Goal: Communication & Community: Answer question/provide support

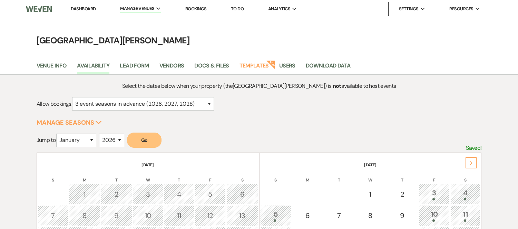
select select "3"
select select "2026"
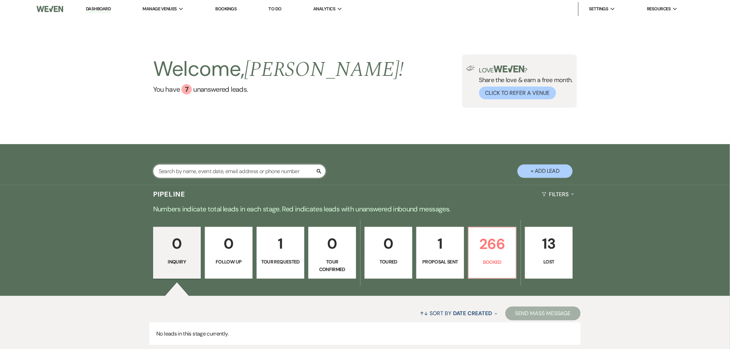
click at [294, 171] on input "text" at bounding box center [239, 171] width 173 height 13
type input "[PERSON_NAME]"
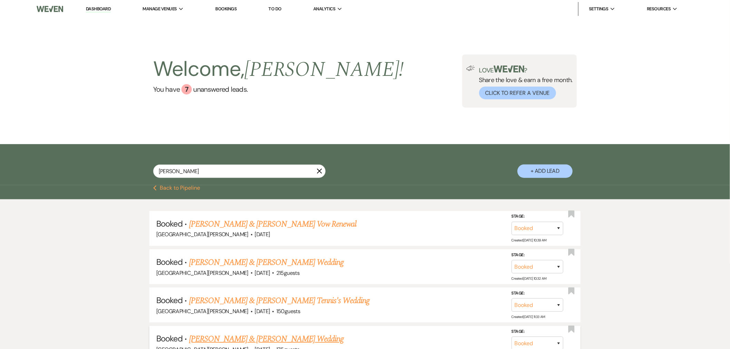
click at [313, 336] on link "Hannah Morgan & Nathanial Heckathorn's Wedding" at bounding box center [266, 339] width 155 height 12
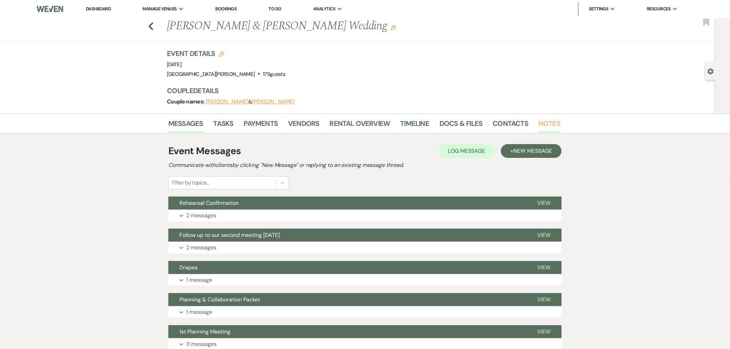
click at [542, 129] on link "Notes" at bounding box center [550, 125] width 22 height 15
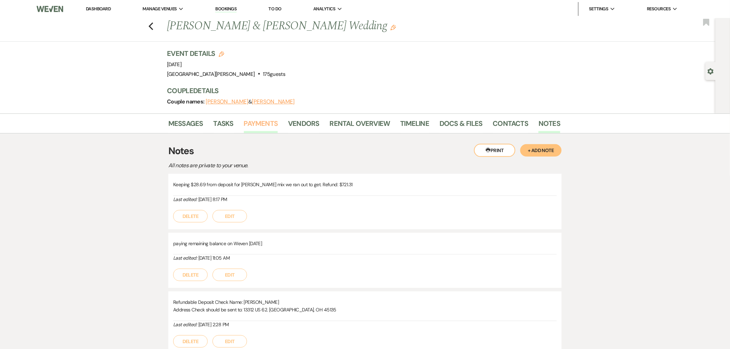
click at [254, 120] on link "Payments" at bounding box center [261, 125] width 34 height 15
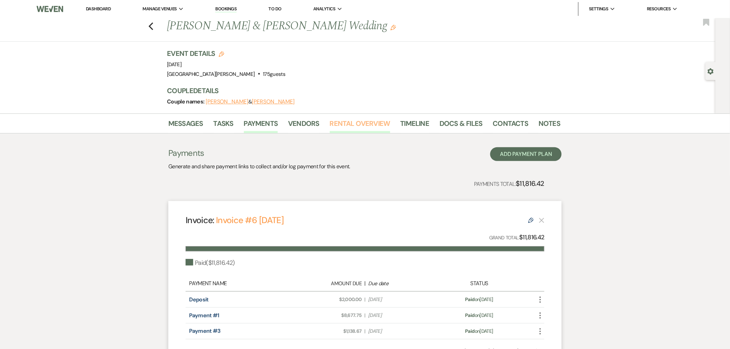
click at [362, 125] on link "Rental Overview" at bounding box center [360, 125] width 60 height 15
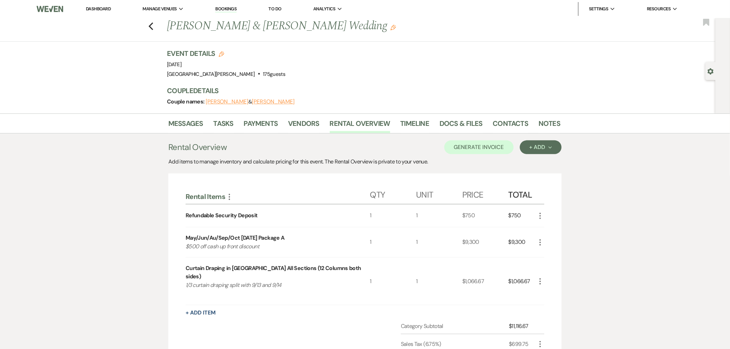
click at [91, 9] on link "Dashboard" at bounding box center [98, 9] width 25 height 6
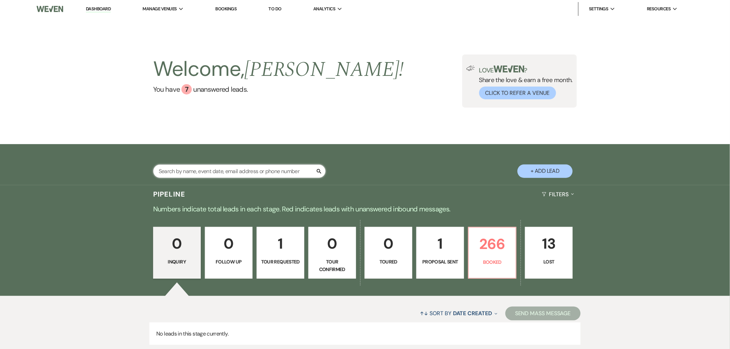
click at [252, 174] on input "text" at bounding box center [239, 171] width 173 height 13
type input "omolo"
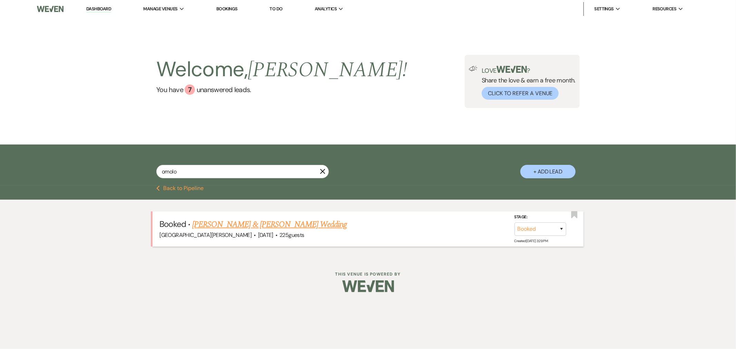
click at [277, 228] on link "Natalie Thomas & Jardon Omolo's Wedding" at bounding box center [269, 224] width 155 height 12
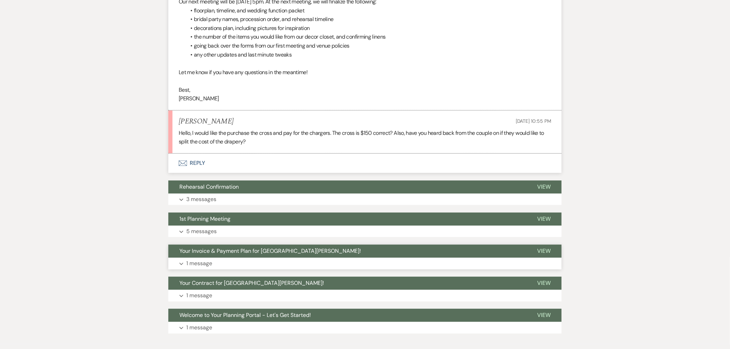
scroll to position [583, 0]
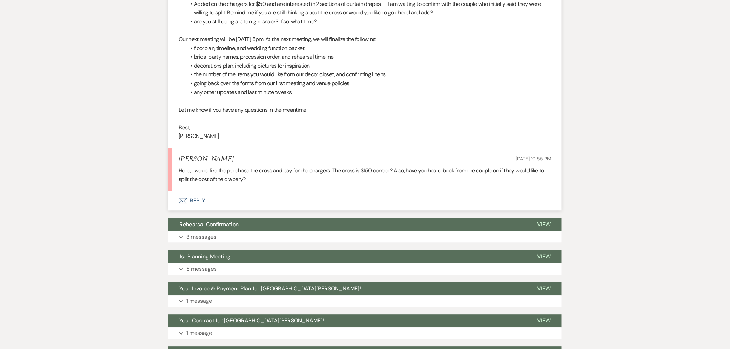
click at [265, 203] on button "Envelope Reply" at bounding box center [364, 200] width 393 height 19
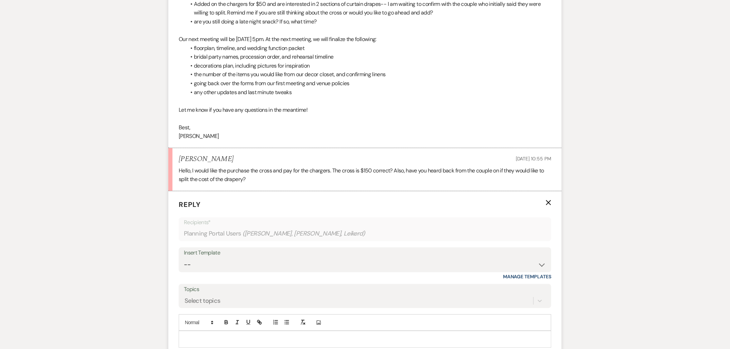
scroll to position [671, 0]
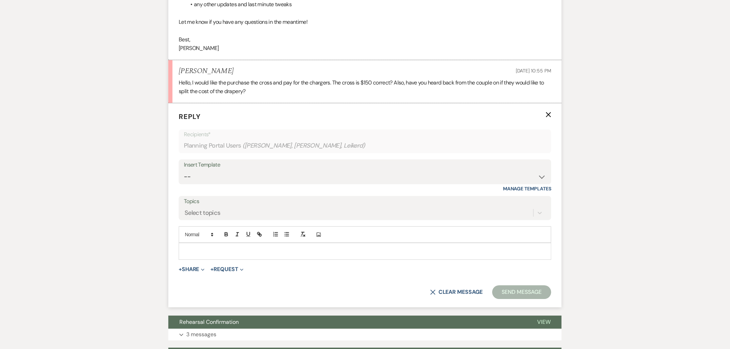
click at [282, 254] on p at bounding box center [365, 251] width 362 height 8
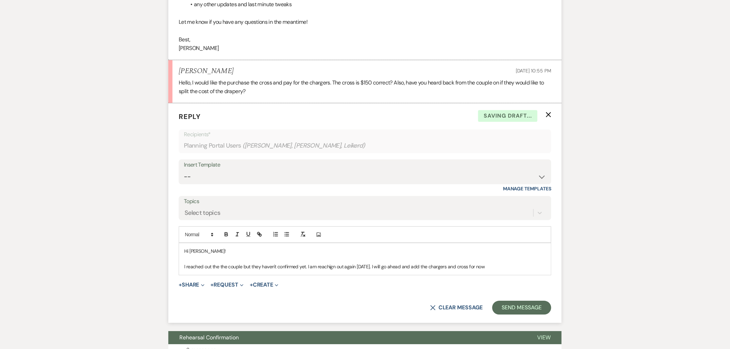
click at [328, 266] on p "I reached out the the couple but they haven't confirmed yet. I am reachign out …" at bounding box center [365, 267] width 362 height 8
click at [220, 268] on p "I reached out the the couple but they haven't confirmed yet. I am reaching out …" at bounding box center [365, 267] width 362 height 8
click at [495, 268] on p "I reached out to the couple but they haven't confirmed yet. I am reaching out a…" at bounding box center [365, 267] width 362 height 8
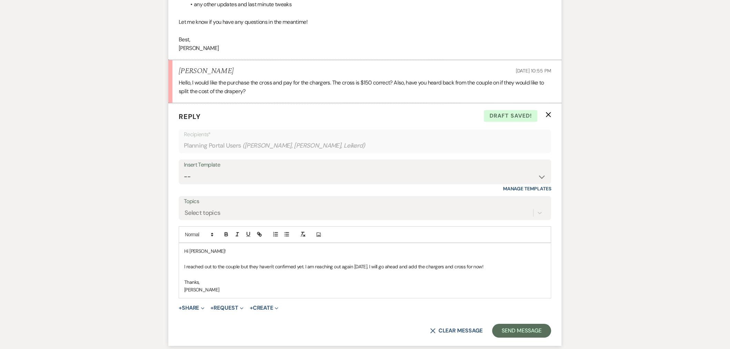
click at [490, 267] on p "I reached out to the couple but they haven't confirmed yet. I am reaching out a…" at bounding box center [365, 267] width 362 height 8
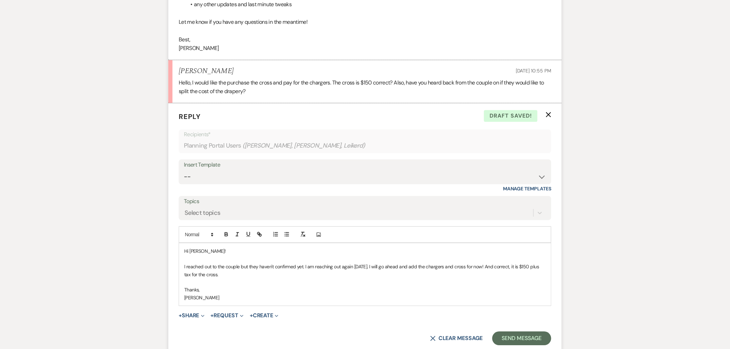
click at [469, 266] on p "I reached out to the couple but they haven't confirmed yet. I am reaching out a…" at bounding box center [365, 271] width 362 height 16
drag, startPoint x: 302, startPoint y: 288, endPoint x: 304, endPoint y: 292, distance: 4.0
click at [302, 289] on p "Thanks," at bounding box center [365, 290] width 362 height 8
drag, startPoint x: 197, startPoint y: 276, endPoint x: 185, endPoint y: 274, distance: 12.5
click at [185, 274] on p "I reached out to the couple but they haven't confirmed yet. I am reaching out a…" at bounding box center [365, 271] width 362 height 16
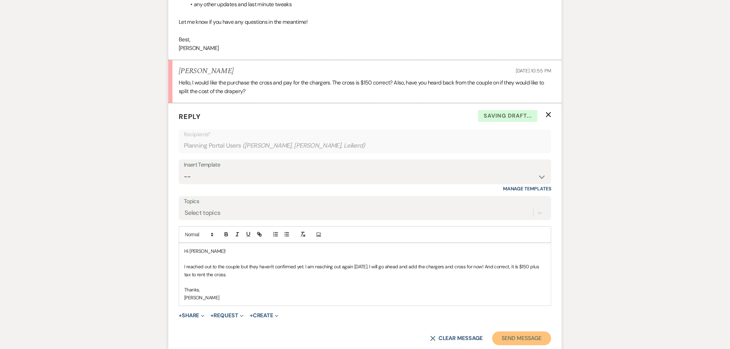
click at [526, 338] on button "Send Message" at bounding box center [521, 339] width 59 height 14
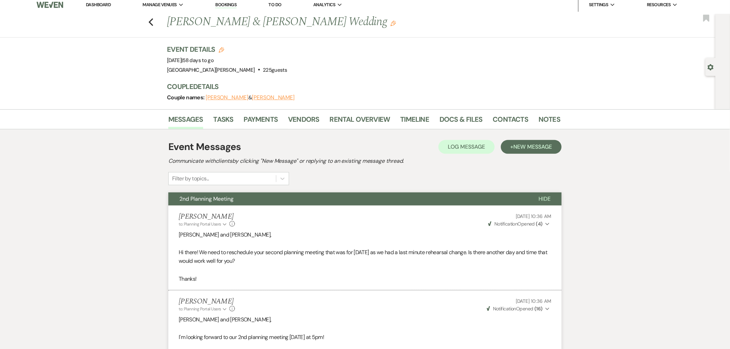
scroll to position [0, 0]
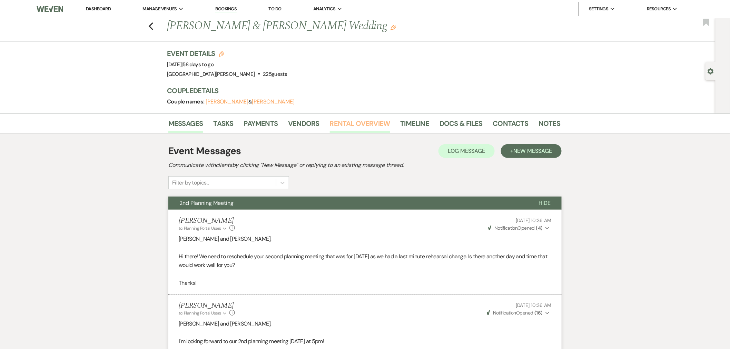
click at [370, 127] on link "Rental Overview" at bounding box center [360, 125] width 60 height 15
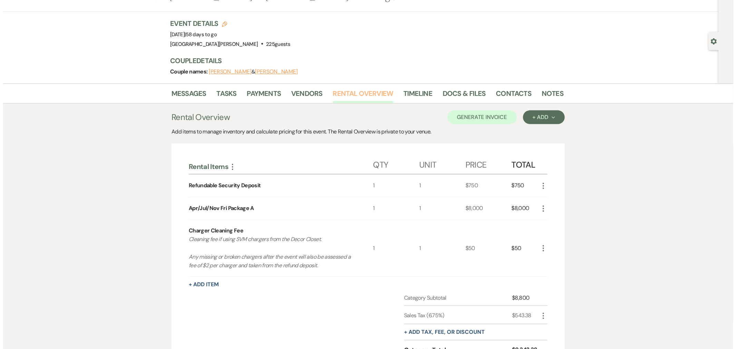
scroll to position [77, 0]
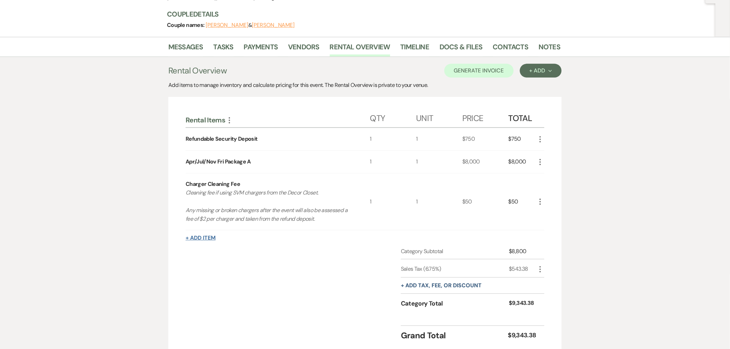
click at [203, 237] on button "+ Add Item" at bounding box center [201, 238] width 30 height 6
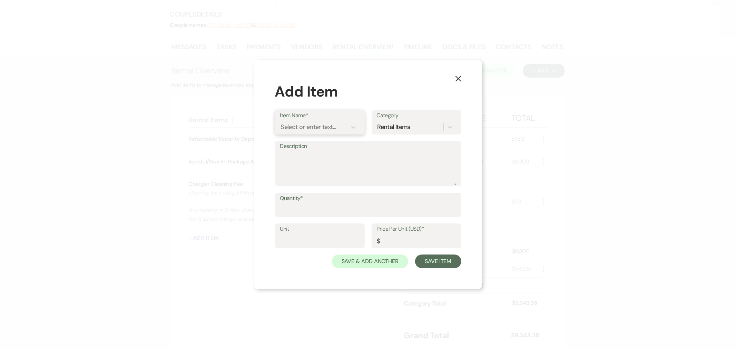
click at [306, 130] on div "Select or enter text..." at bounding box center [309, 127] width 56 height 9
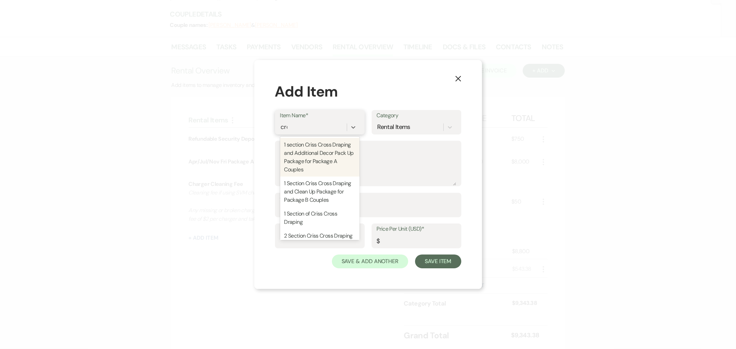
type input "cross"
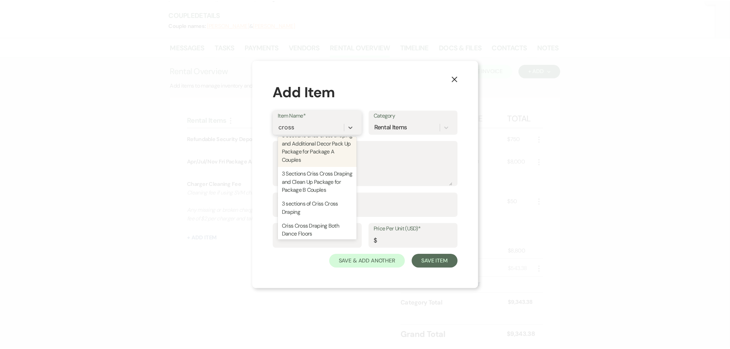
scroll to position [233, 0]
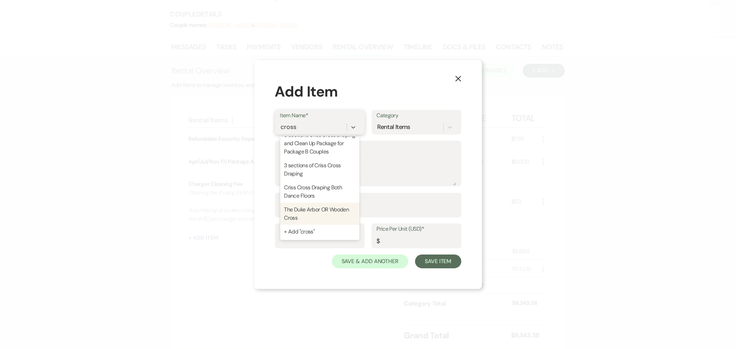
click at [314, 211] on div "The Duke Arbor OR Wooden Cross" at bounding box center [319, 214] width 79 height 22
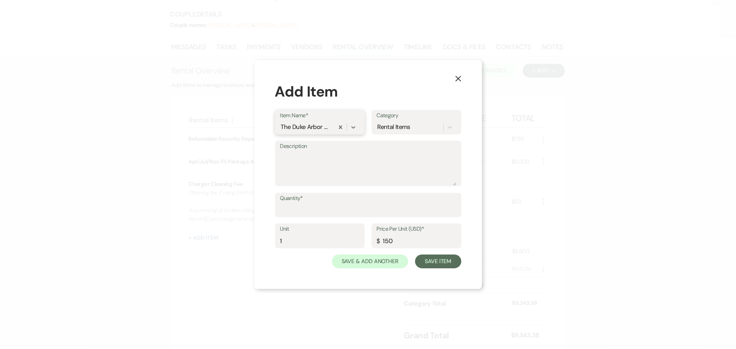
type input "1"
type input "150"
click at [305, 209] on input "Quantity*" at bounding box center [368, 209] width 176 height 13
type input "1"
click at [311, 174] on textarea "Description" at bounding box center [368, 168] width 176 height 35
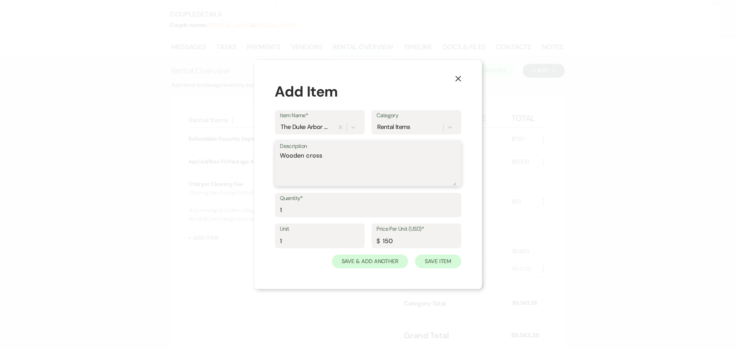
type textarea "Wooden cross"
click at [444, 264] on button "Save Item" at bounding box center [438, 262] width 46 height 14
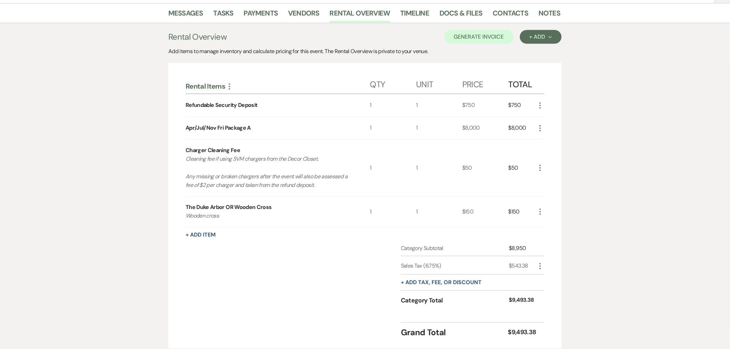
scroll to position [153, 0]
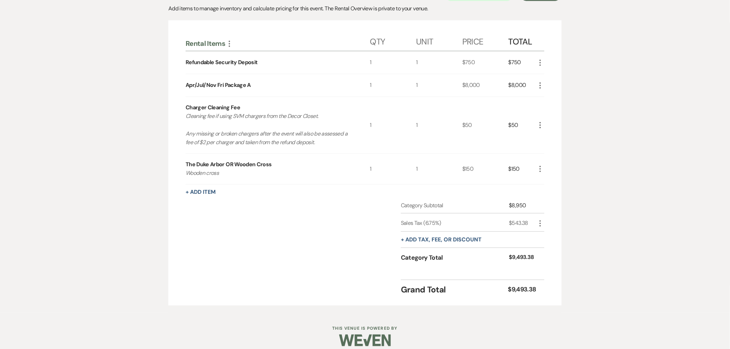
click at [541, 225] on icon "More" at bounding box center [540, 223] width 8 height 8
click at [543, 233] on button "Pencil Edit" at bounding box center [554, 237] width 36 height 11
select select "3"
select select "false"
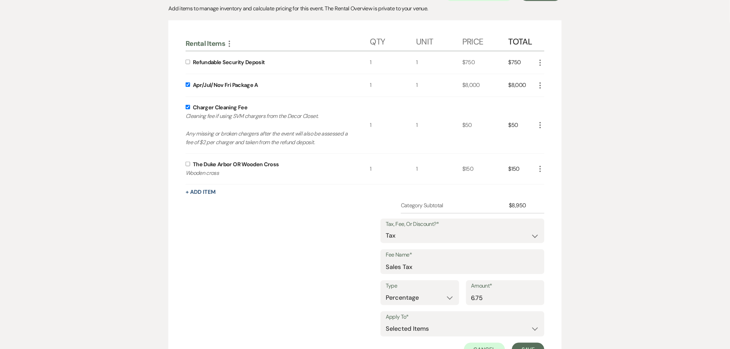
click at [187, 163] on input "checkbox" at bounding box center [188, 164] width 4 height 4
checkbox input "true"
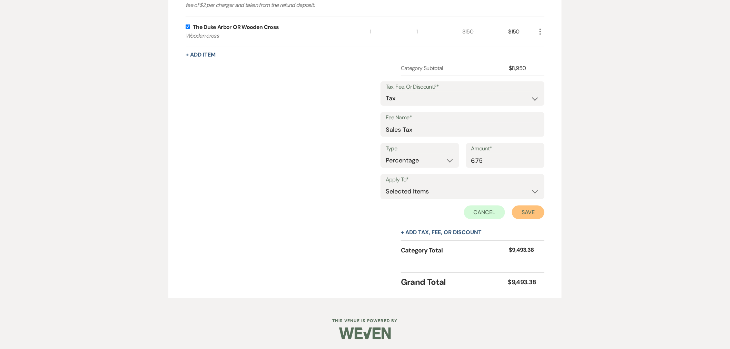
click at [529, 208] on button "Save" at bounding box center [528, 213] width 32 height 14
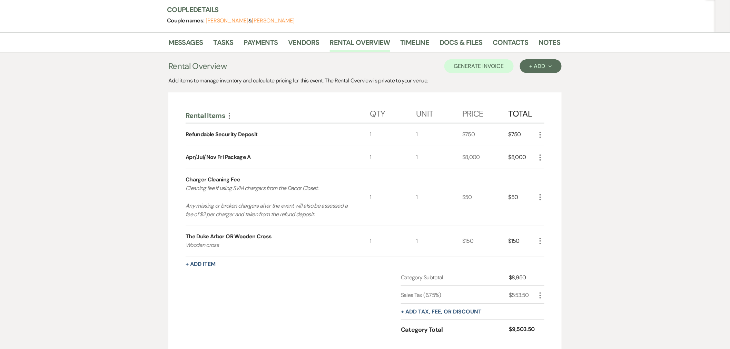
scroll to position [0, 0]
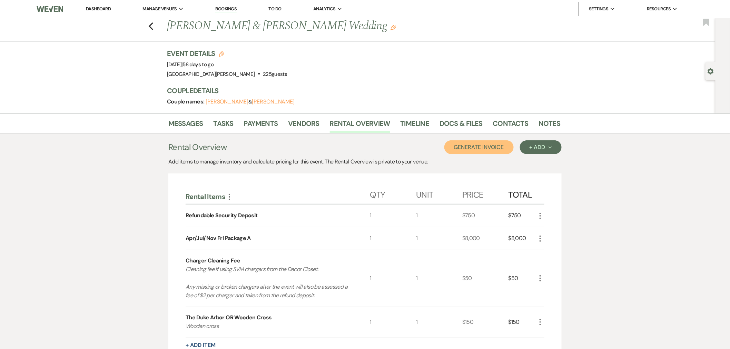
click at [480, 153] on button "Generate Invoice" at bounding box center [478, 147] width 69 height 14
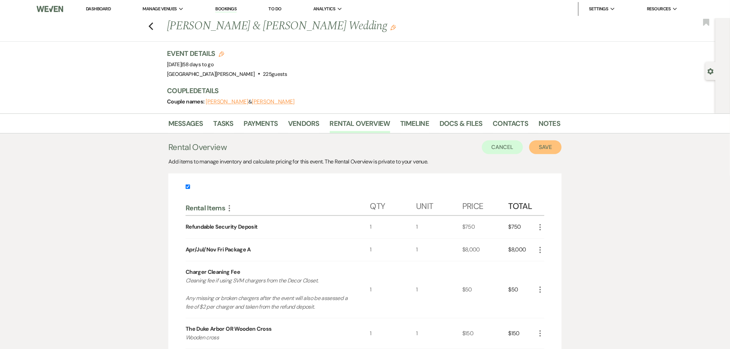
click at [547, 151] on button "Save" at bounding box center [545, 147] width 32 height 14
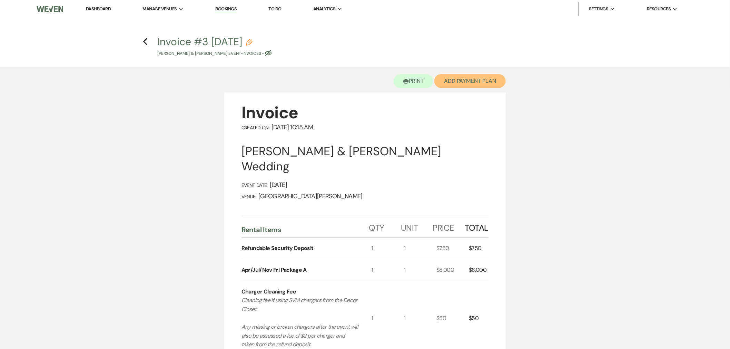
click at [457, 87] on button "Add Payment Plan" at bounding box center [469, 81] width 71 height 14
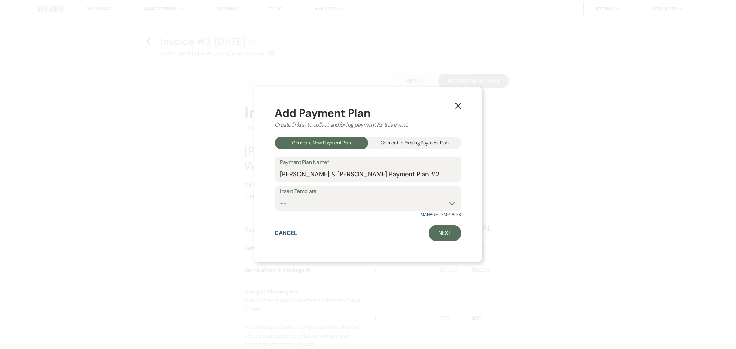
click at [424, 145] on div "Connect to Existing Payment Plan" at bounding box center [414, 143] width 93 height 13
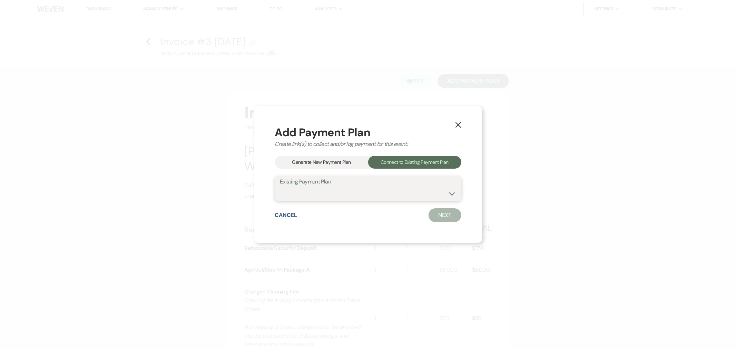
click at [401, 199] on select "Natalie Thomas & Jordon Omolo's Payment Plan #1" at bounding box center [368, 193] width 176 height 13
select select "18492"
click at [280, 187] on select "Natalie Thomas & Jordon Omolo's Payment Plan #1" at bounding box center [368, 193] width 176 height 13
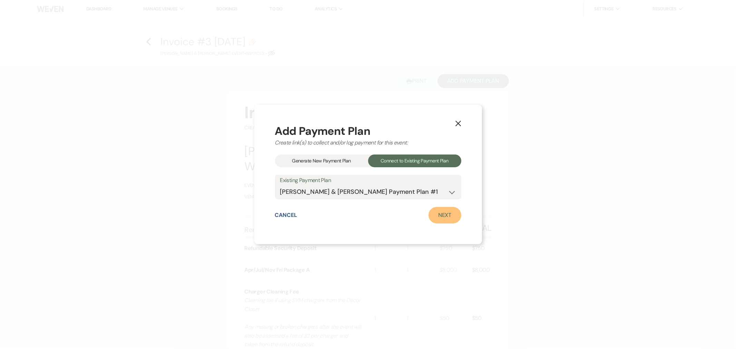
click at [434, 216] on link "Next" at bounding box center [445, 215] width 33 height 17
select select "28960"
select select "1"
select select "true"
select select "1"
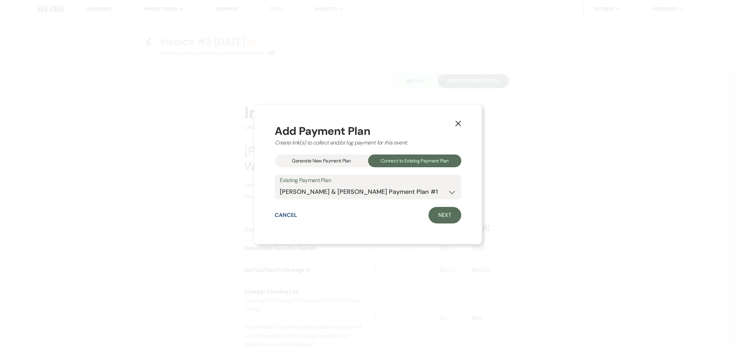
select select "true"
select select "1"
select select "true"
select select "1"
select select "true"
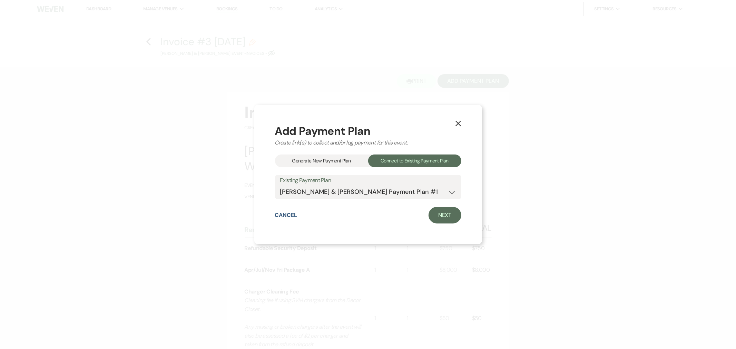
select select "1"
select select "true"
select select "1"
select select "true"
select select "1"
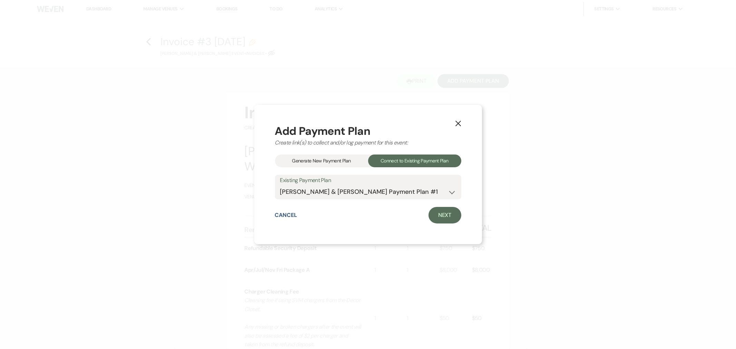
select select "true"
select select "1"
select select "true"
select select "1"
select select "true"
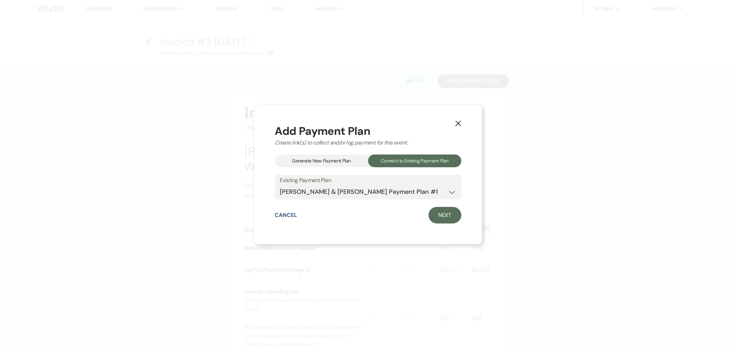
select select "1"
select select "true"
select select "1"
select select "true"
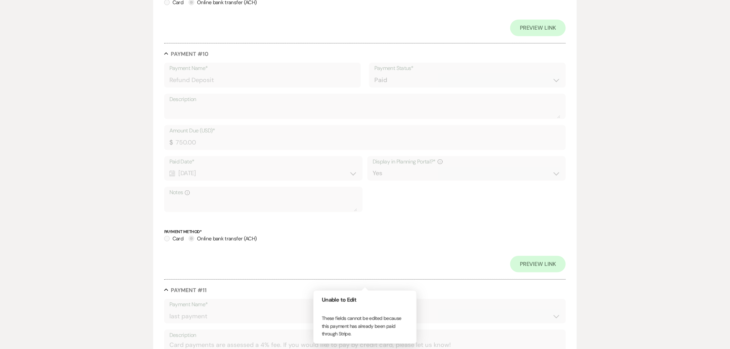
scroll to position [2628, 0]
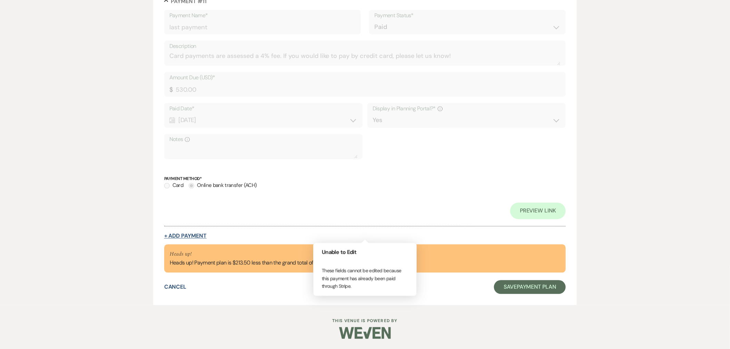
click at [178, 234] on button "+ Add Payment" at bounding box center [185, 237] width 42 height 6
select select "2"
select select "flat"
select select "true"
select select "client"
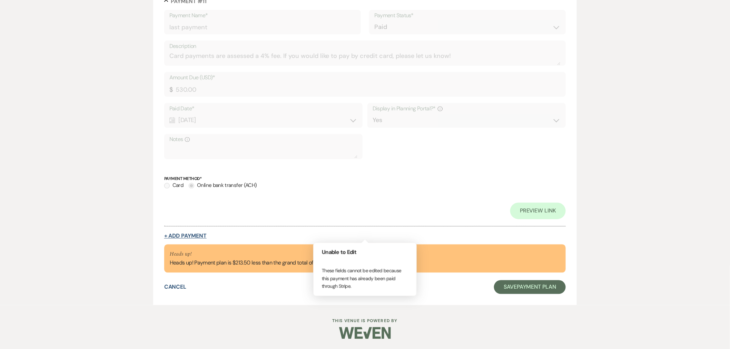
select select "weeks"
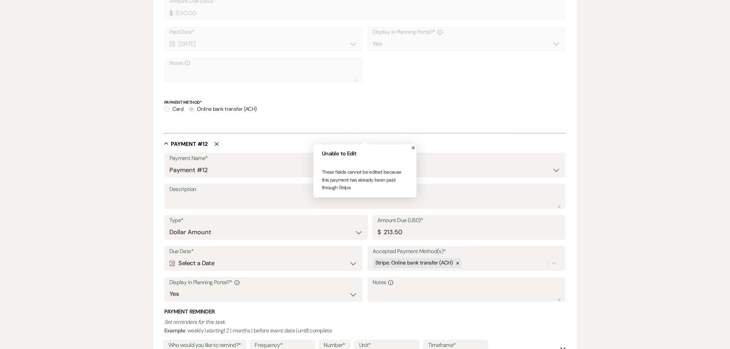
scroll to position [2577, 0]
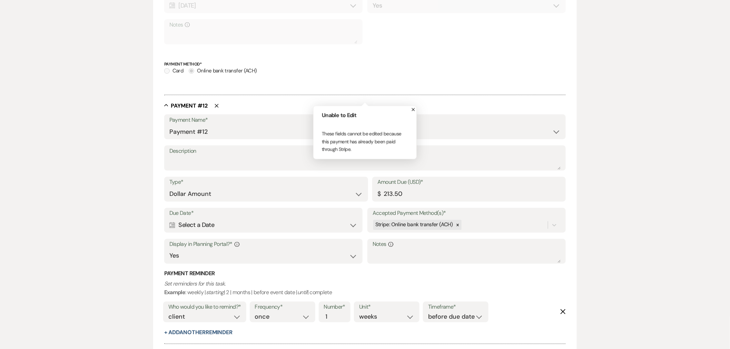
click at [243, 223] on div "Calendar Select a Date Expand" at bounding box center [263, 225] width 188 height 13
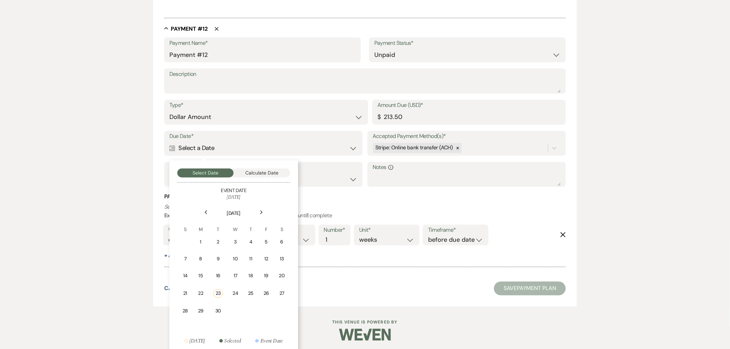
scroll to position [2656, 0]
click at [258, 209] on div "Next" at bounding box center [261, 211] width 11 height 11
click at [222, 286] on td "21" at bounding box center [217, 292] width 15 height 16
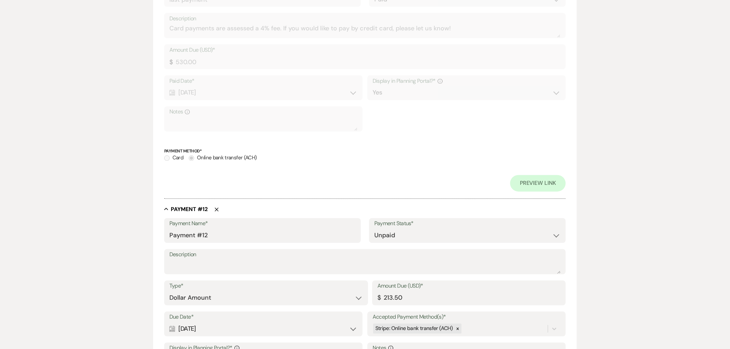
scroll to position [2821, 0]
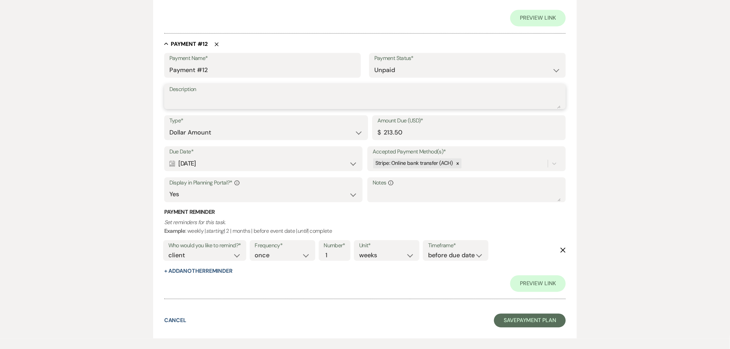
click at [270, 100] on textarea "Description" at bounding box center [364, 102] width 391 height 14
type textarea "Cross and Chargers"
drag, startPoint x: 193, startPoint y: 70, endPoint x: 161, endPoint y: 71, distance: 32.5
type input "Cross and Chargers"
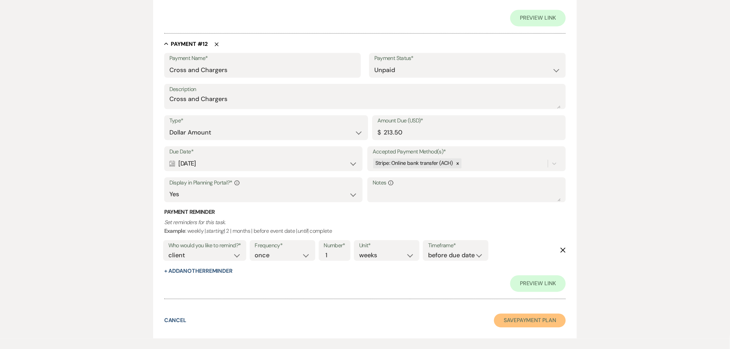
click at [534, 315] on button "Save Payment Plan" at bounding box center [530, 321] width 72 height 14
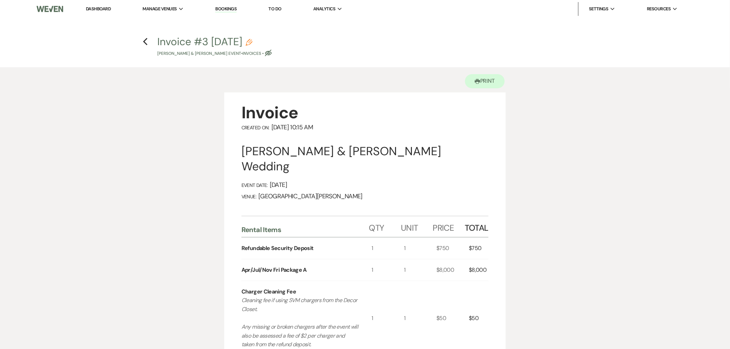
click at [272, 52] on use "button" at bounding box center [268, 53] width 7 height 7
select select "22"
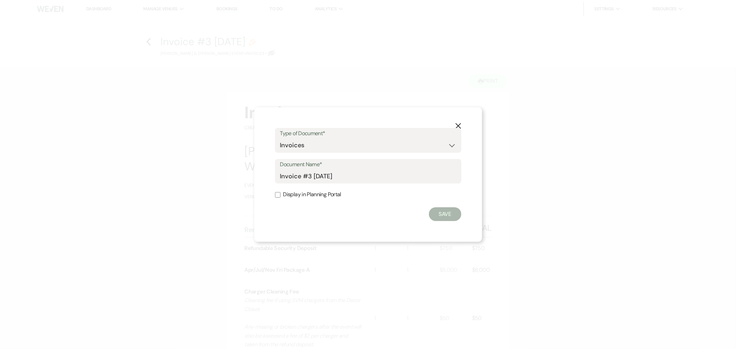
drag, startPoint x: 299, startPoint y: 192, endPoint x: 364, endPoint y: 201, distance: 66.5
click at [299, 193] on label "Display in Planning Portal" at bounding box center [368, 195] width 186 height 10
click at [316, 194] on label "Display in Planning Portal" at bounding box center [368, 195] width 186 height 10
click at [281, 194] on input "Display in Planning Portal" at bounding box center [278, 195] width 6 height 6
checkbox input "true"
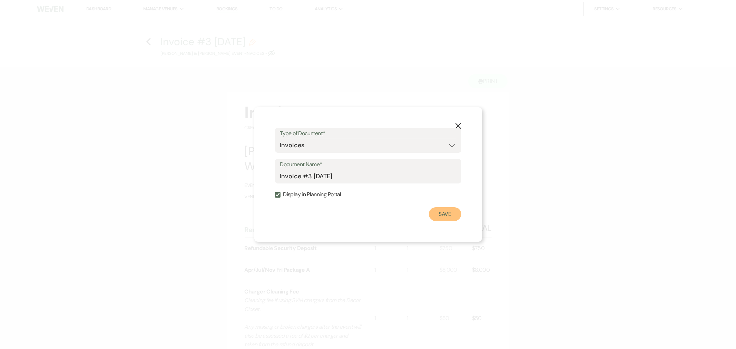
click at [446, 216] on button "Save" at bounding box center [445, 214] width 32 height 14
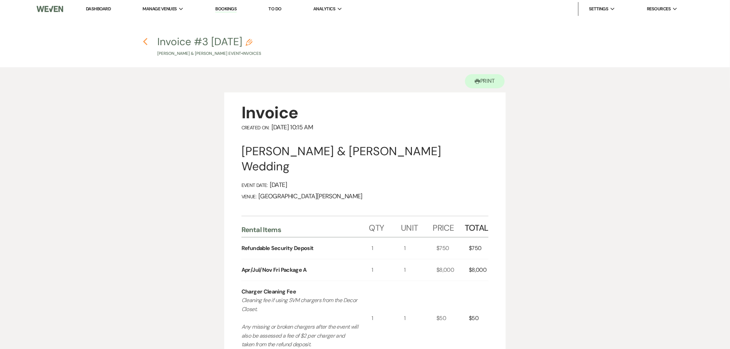
click at [147, 44] on use "button" at bounding box center [145, 42] width 4 height 8
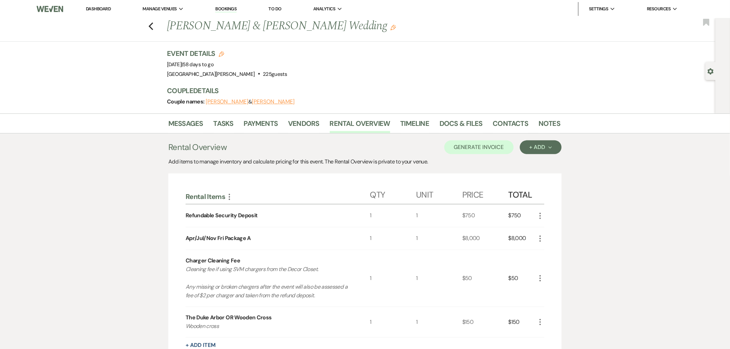
click at [94, 6] on link "Dashboard" at bounding box center [98, 9] width 25 height 6
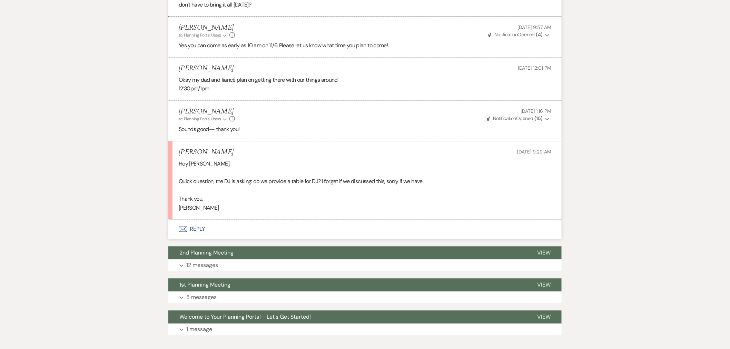
scroll to position [551, 0]
click at [238, 228] on button "Envelope Reply" at bounding box center [364, 228] width 393 height 19
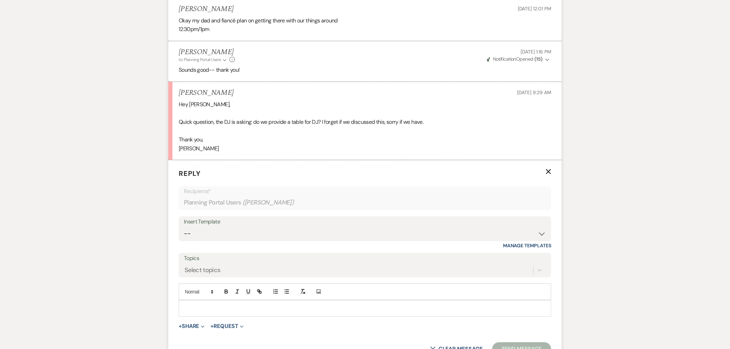
scroll to position [628, 0]
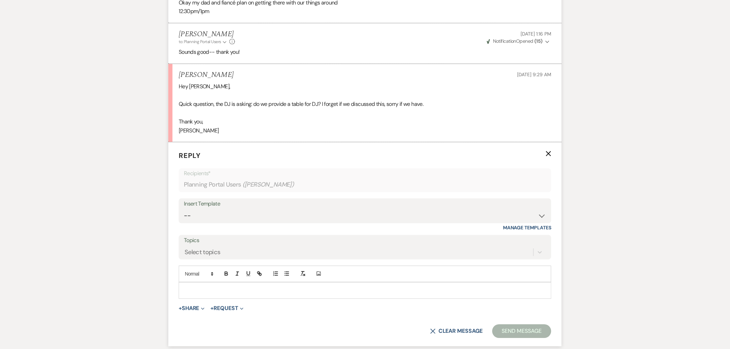
click at [279, 296] on div at bounding box center [365, 291] width 372 height 16
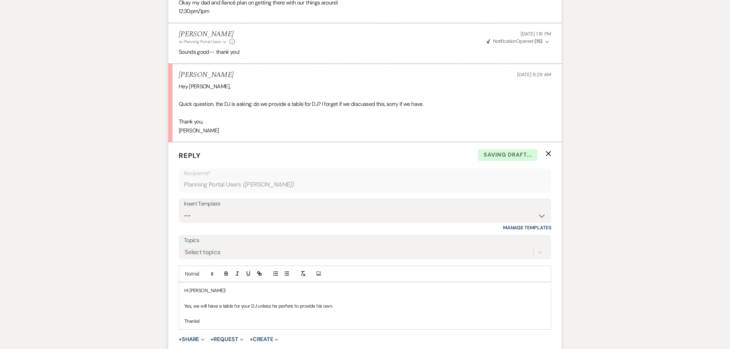
click at [284, 308] on p "Yes, we will have a table for your DJ unless he perfers to provide his own." at bounding box center [365, 306] width 362 height 8
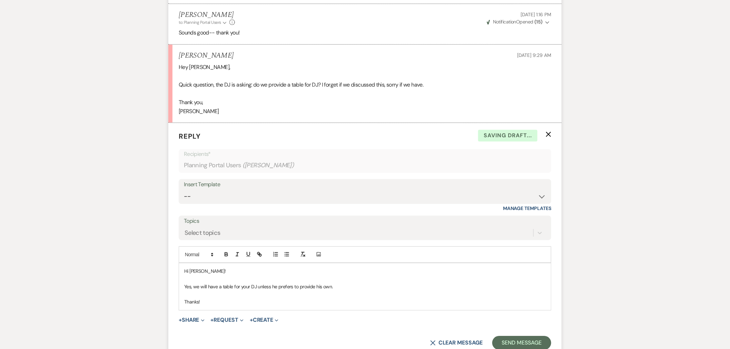
scroll to position [666, 0]
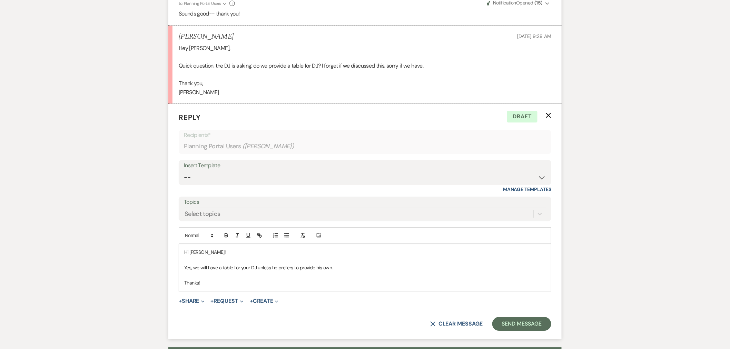
click at [275, 268] on p "Yes, we will have a table for your DJ unless he prefers to provide his own." at bounding box center [365, 268] width 362 height 8
click at [295, 269] on p "Yes, we will have a table for your DJ unless they prefers to provide his own." at bounding box center [365, 268] width 362 height 8
click at [322, 270] on p "Yes, we will have a table for your DJ unless they prefer to provide his own." at bounding box center [365, 268] width 362 height 8
click at [382, 275] on p at bounding box center [365, 276] width 362 height 8
click at [531, 322] on button "Send Message" at bounding box center [521, 324] width 59 height 14
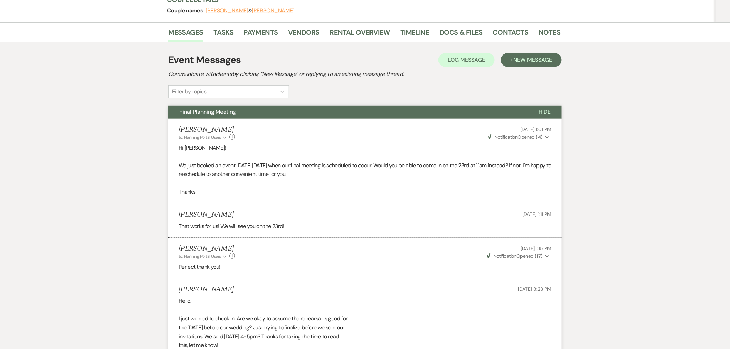
scroll to position [0, 0]
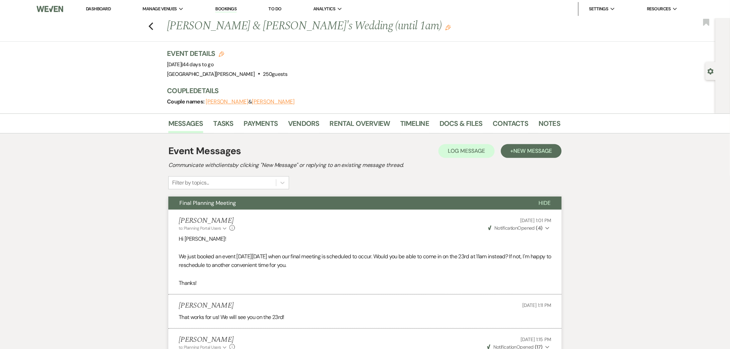
click at [98, 10] on link "Dashboard" at bounding box center [98, 9] width 25 height 6
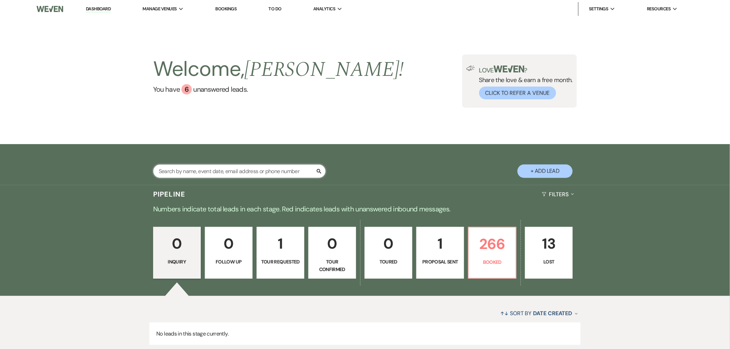
click at [185, 168] on input "text" at bounding box center [239, 171] width 173 height 13
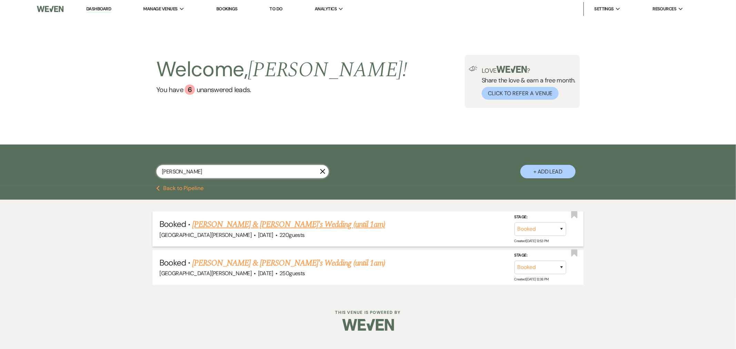
type input "martin"
click at [262, 222] on link "Andrea Martinelli & Charles's Wedding (until 1am)" at bounding box center [288, 224] width 193 height 12
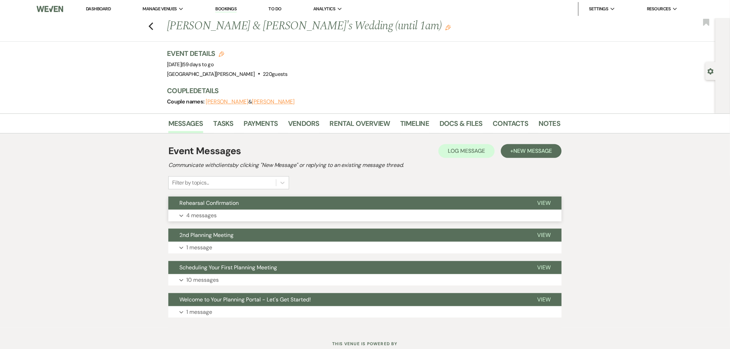
click at [289, 217] on button "Expand 4 messages" at bounding box center [364, 216] width 393 height 12
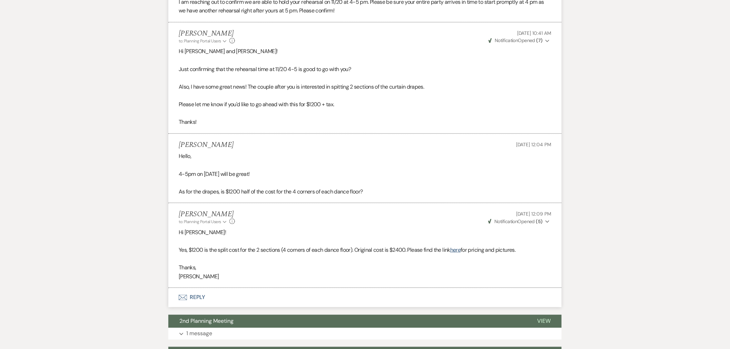
scroll to position [268, 0]
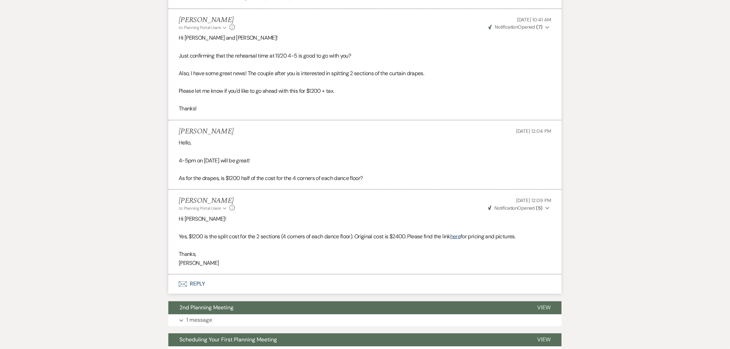
click at [242, 287] on button "Envelope Reply" at bounding box center [364, 284] width 393 height 19
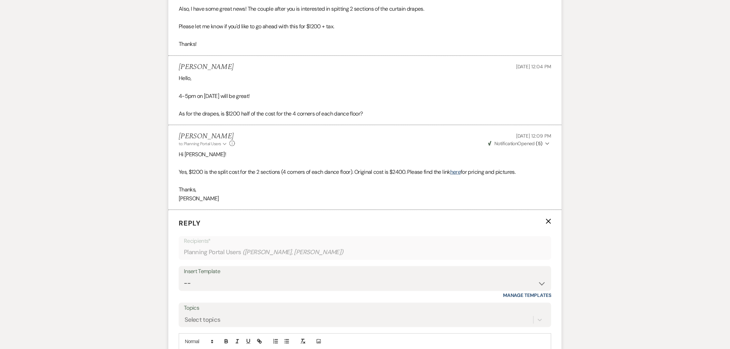
scroll to position [383, 0]
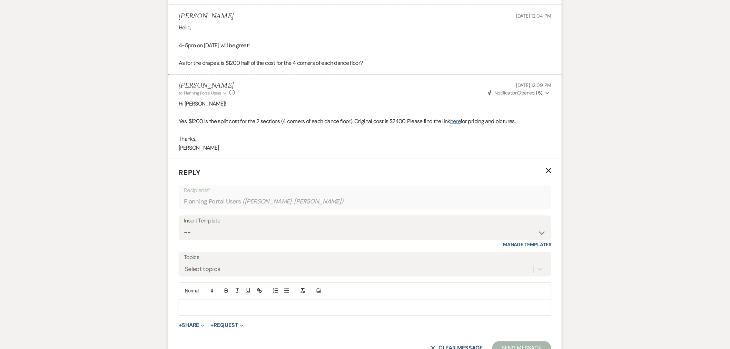
click at [258, 307] on p at bounding box center [365, 308] width 362 height 8
click at [186, 309] on p "Following up regarding the drapes" at bounding box center [365, 308] width 362 height 8
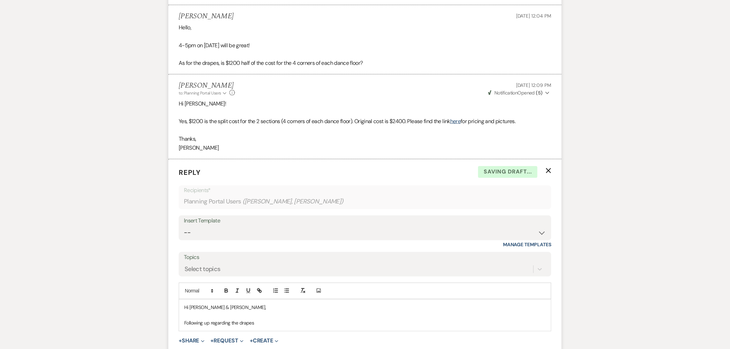
click at [266, 327] on div "Hi Andrea & Matthew, Following up regarding the drapes" at bounding box center [365, 315] width 372 height 31
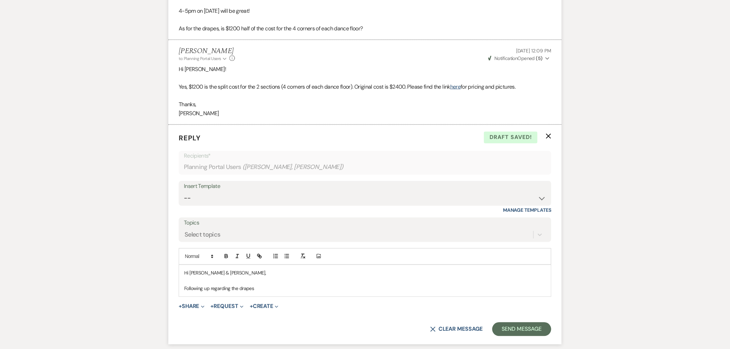
scroll to position [422, 0]
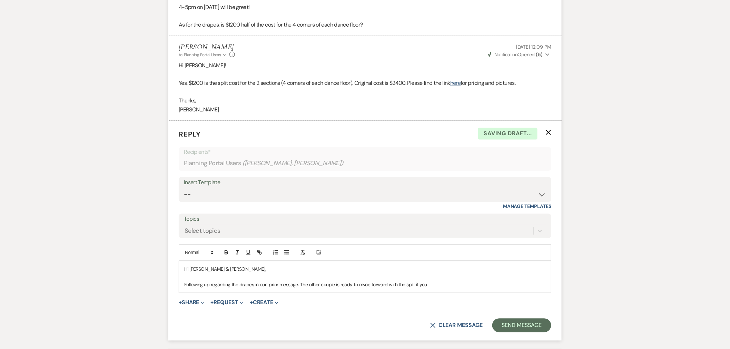
click at [267, 286] on p "Following up regarding the drapes in our prior message. The other couple is rea…" at bounding box center [365, 285] width 362 height 8
click at [363, 287] on p "Following up regarding the drapes in our prior message. The other couple is rea…" at bounding box center [365, 285] width 362 height 8
click at [458, 290] on div "Hi Andrea & Matthew, Following up regarding the drapes in our prior message. Th…" at bounding box center [365, 277] width 372 height 31
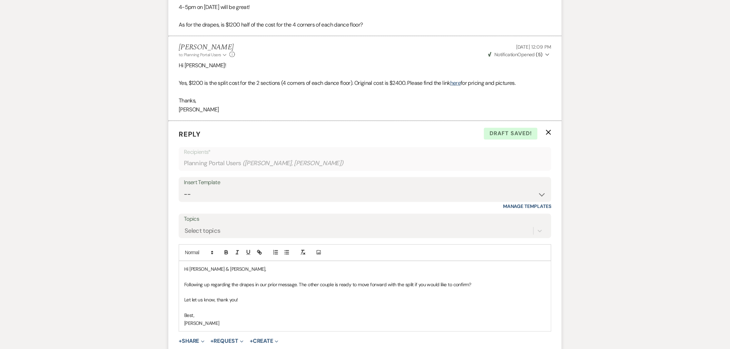
click at [277, 320] on p "[PERSON_NAME]" at bounding box center [365, 324] width 362 height 8
drag, startPoint x: 190, startPoint y: 302, endPoint x: 181, endPoint y: 302, distance: 9.7
click at [181, 302] on div "Hi Andrea & Matthew, Following up regarding the drapes in our prior message. Th…" at bounding box center [365, 297] width 372 height 70
click at [231, 324] on p "[PERSON_NAME]" at bounding box center [365, 324] width 362 height 8
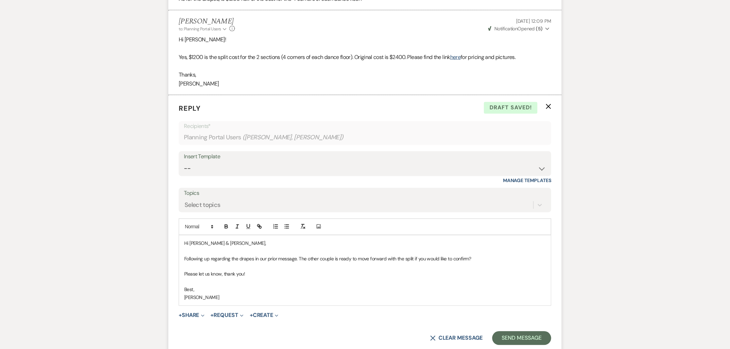
scroll to position [460, 0]
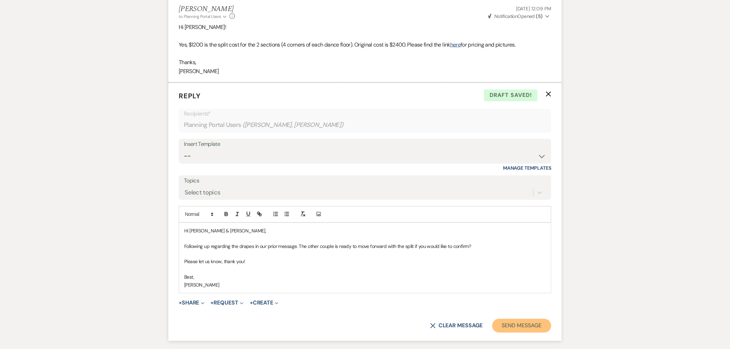
click at [535, 330] on button "Send Message" at bounding box center [521, 326] width 59 height 14
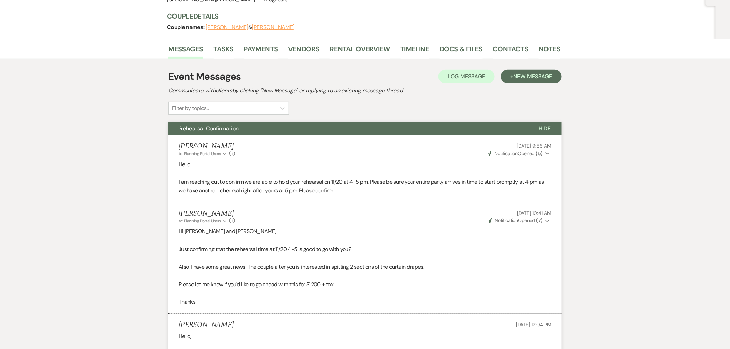
scroll to position [0, 0]
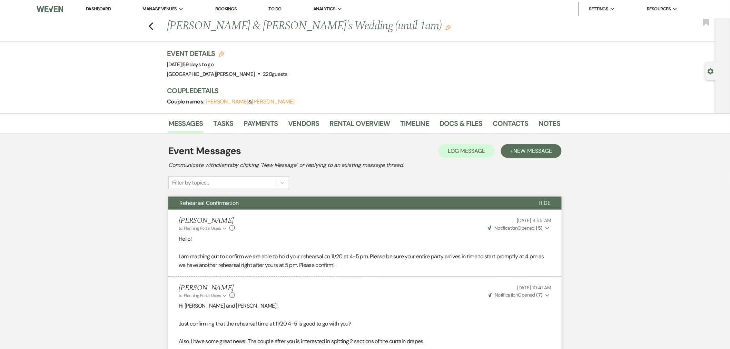
click at [100, 7] on link "Dashboard" at bounding box center [98, 9] width 25 height 6
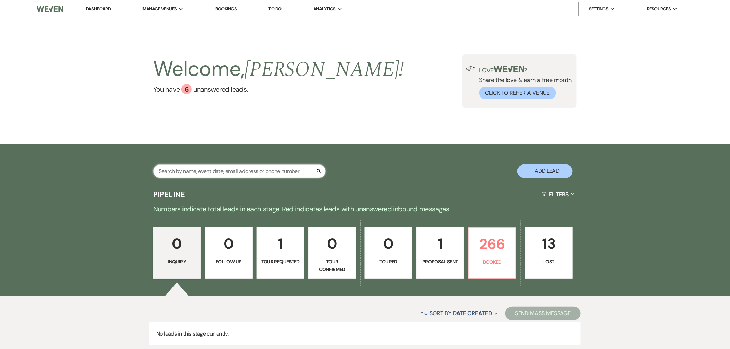
click at [254, 173] on input "text" at bounding box center [239, 171] width 173 height 13
type input "4/10"
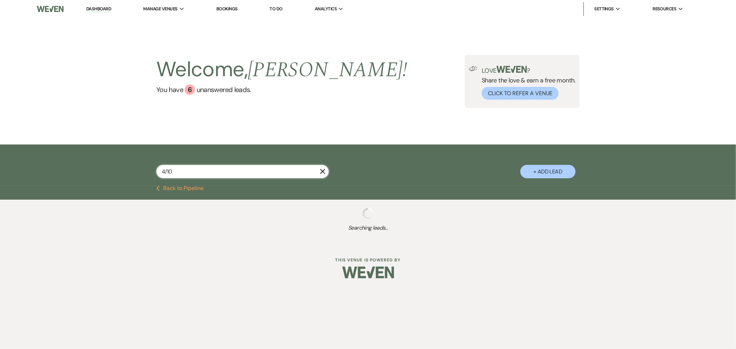
select select "8"
select select "4"
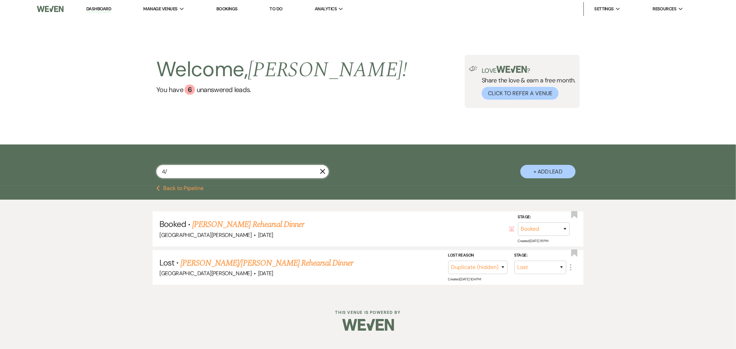
type input "4"
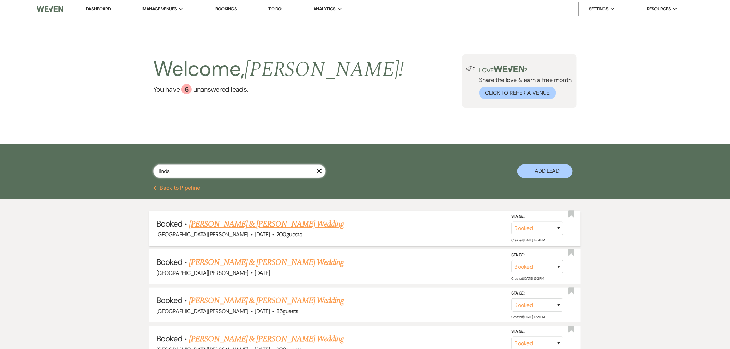
type input "linds"
click at [278, 231] on div "Stone Valley Meadows · Apr 10, 2026 · 200 guests" at bounding box center [365, 234] width 418 height 9
click at [284, 225] on link "Torrance Tolle & Lindsey Young's Wedding" at bounding box center [266, 224] width 155 height 12
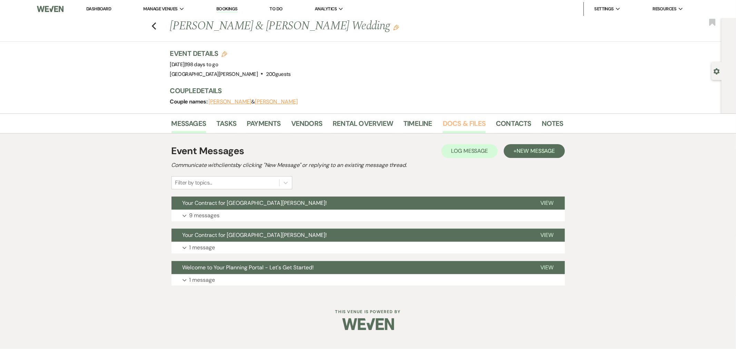
click at [465, 128] on link "Docs & Files" at bounding box center [464, 125] width 43 height 15
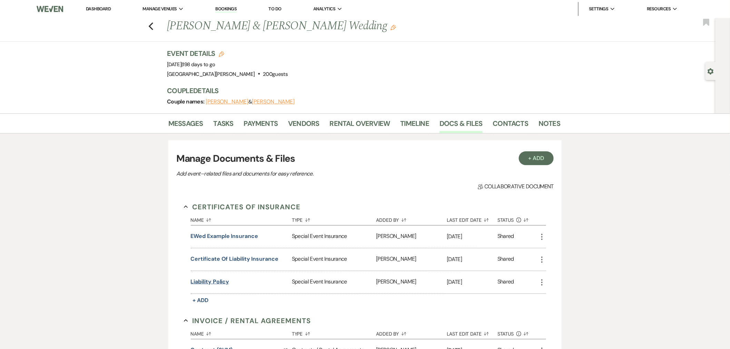
click at [222, 283] on button "Liability Policy" at bounding box center [210, 282] width 39 height 8
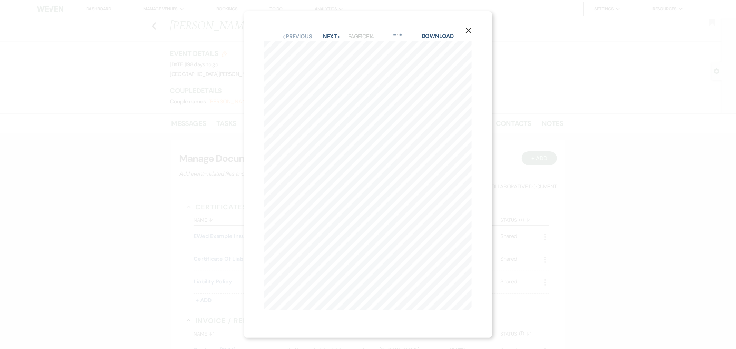
click at [468, 31] on button "X" at bounding box center [468, 30] width 10 height 12
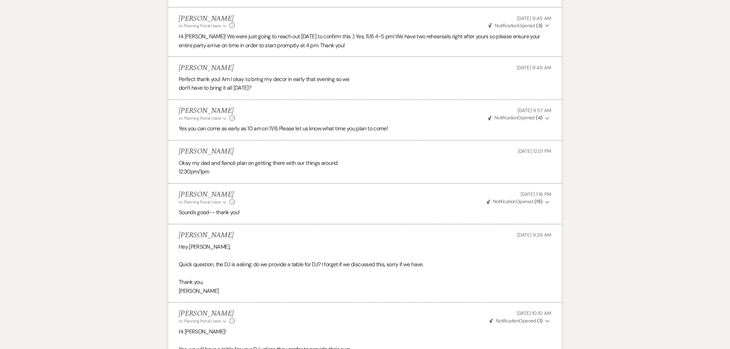
scroll to position [652, 0]
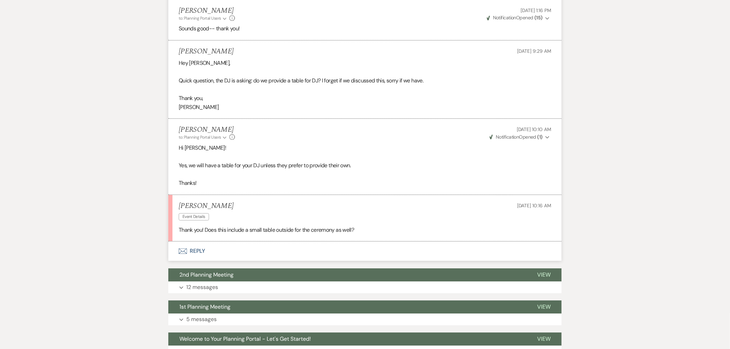
click at [284, 257] on button "Envelope Reply" at bounding box center [364, 251] width 393 height 19
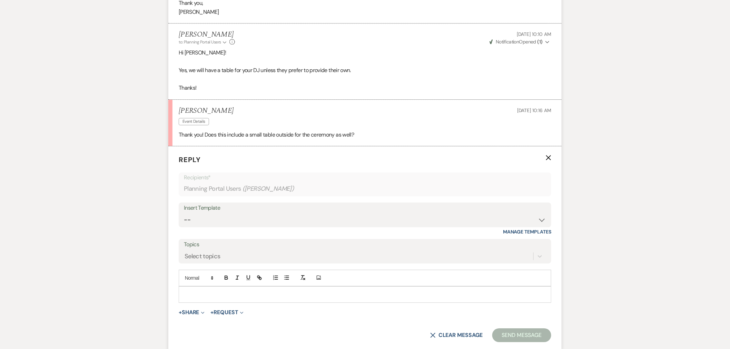
scroll to position [767, 0]
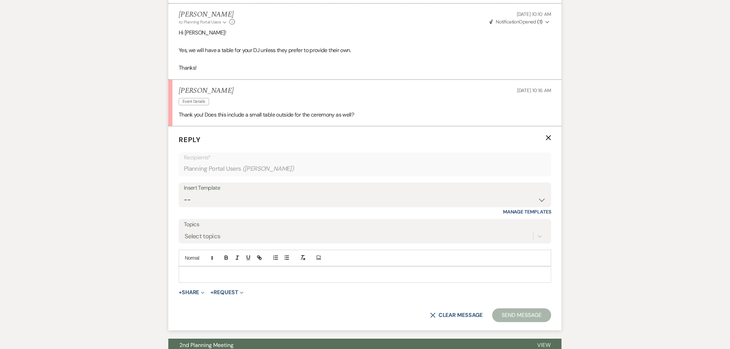
click at [306, 275] on p at bounding box center [365, 275] width 362 height 8
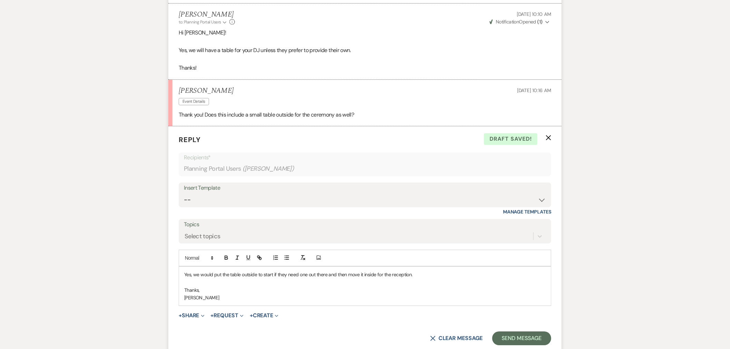
drag, startPoint x: 326, startPoint y: 277, endPoint x: 334, endPoint y: 277, distance: 7.9
click at [326, 277] on p "Yes, we would put the table outside to start if they need one out there and the…" at bounding box center [365, 275] width 362 height 8
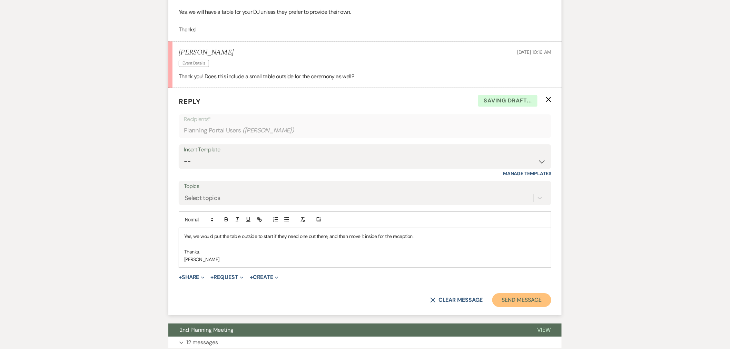
click at [526, 301] on button "Send Message" at bounding box center [521, 300] width 59 height 14
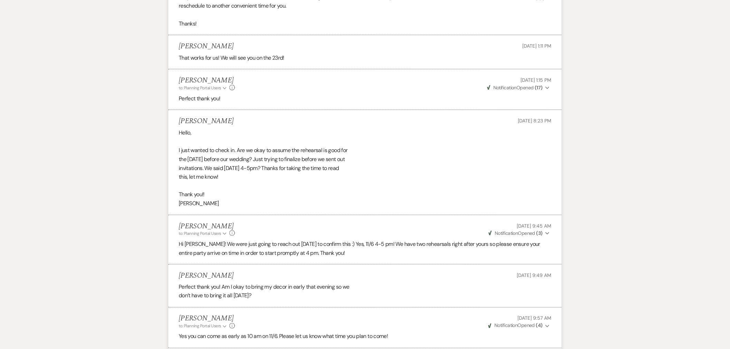
scroll to position [29, 0]
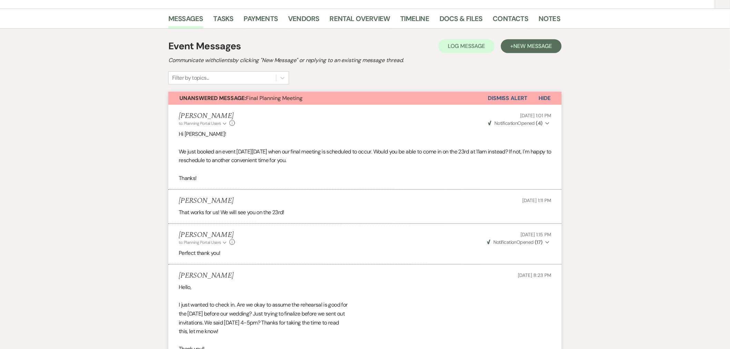
scroll to position [38, 0]
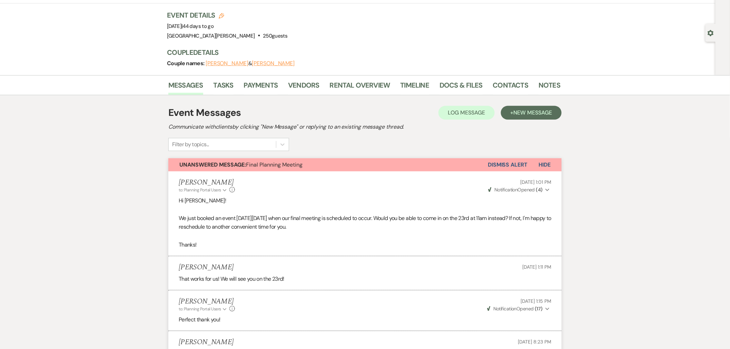
click at [519, 161] on button "Dismiss Alert" at bounding box center [508, 164] width 40 height 13
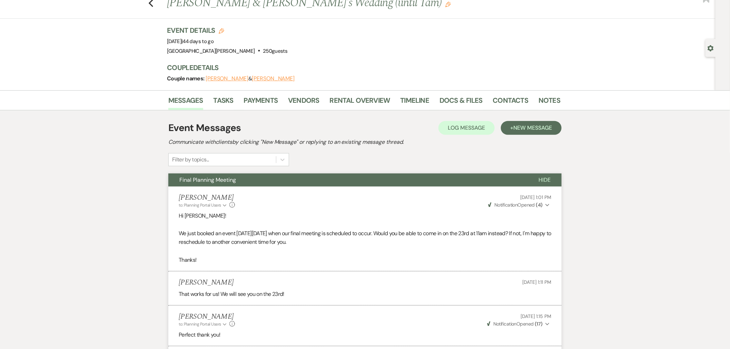
scroll to position [0, 0]
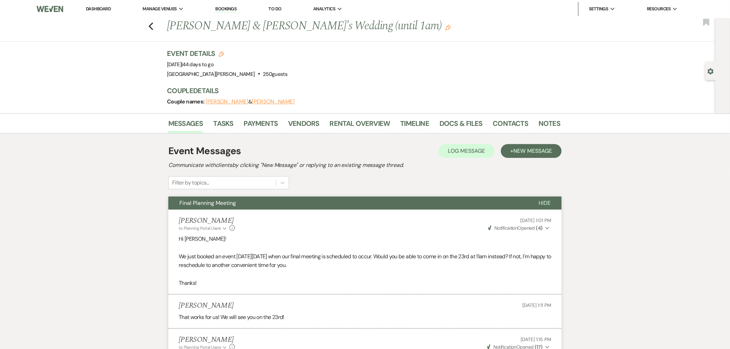
click at [94, 8] on link "Dashboard" at bounding box center [98, 9] width 25 height 6
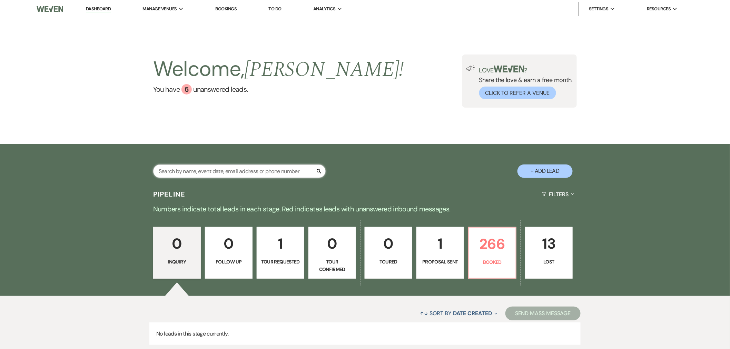
click at [239, 165] on input "text" at bounding box center [239, 171] width 173 height 13
type input "[PERSON_NAME]"
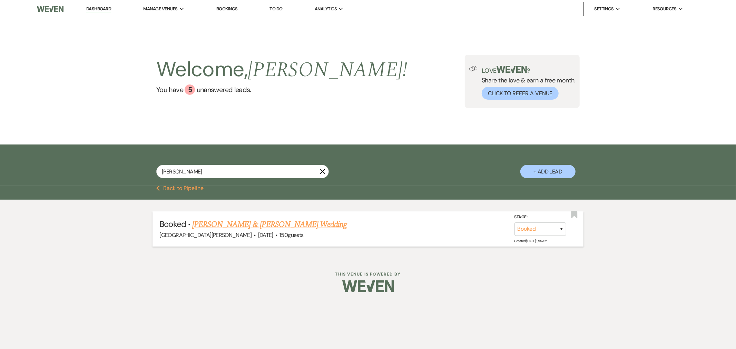
click at [256, 223] on link "[PERSON_NAME] & [PERSON_NAME] Wedding" at bounding box center [269, 224] width 155 height 12
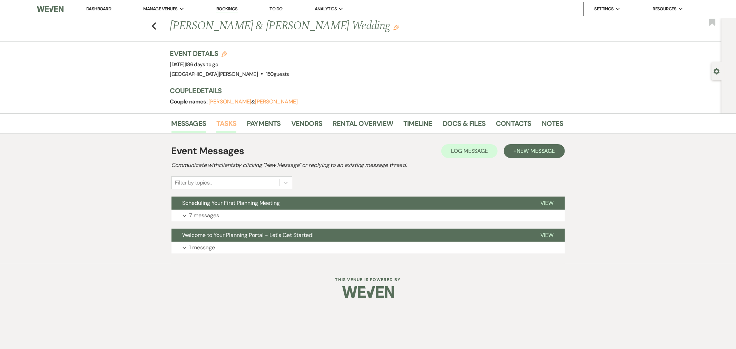
click at [231, 127] on link "Tasks" at bounding box center [226, 125] width 20 height 15
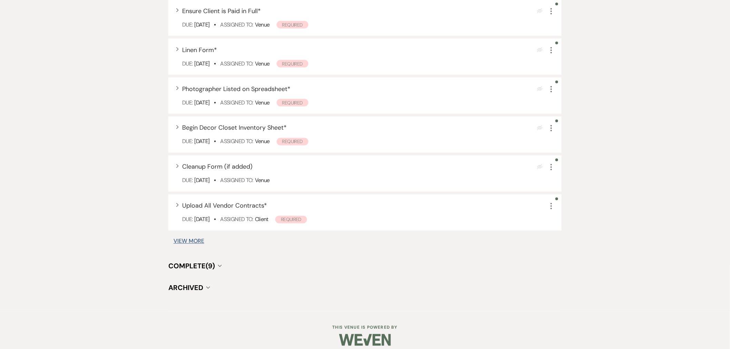
scroll to position [443, 0]
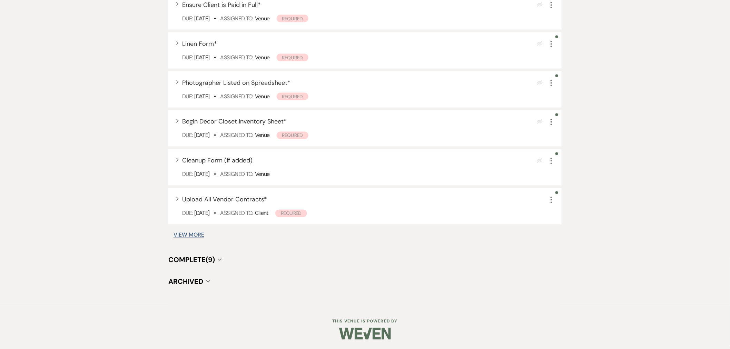
click at [197, 256] on span "Complete (9)" at bounding box center [191, 260] width 47 height 9
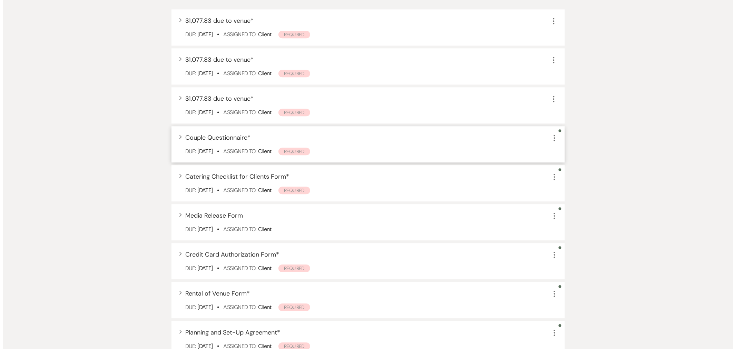
scroll to position [712, 0]
click at [258, 141] on div "Expand Couple Questionnaire * More" at bounding box center [368, 137] width 373 height 9
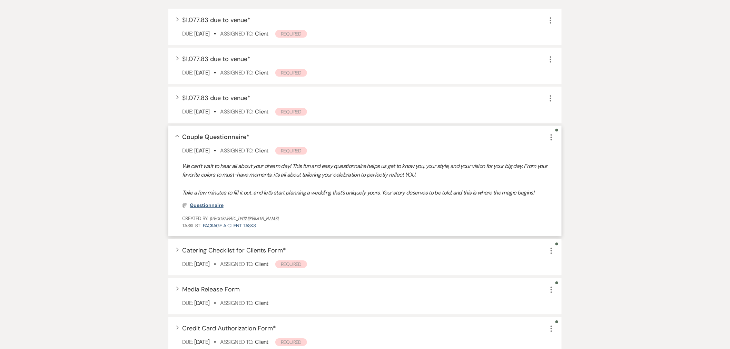
click at [194, 203] on span "Questionnaire" at bounding box center [207, 205] width 34 height 6
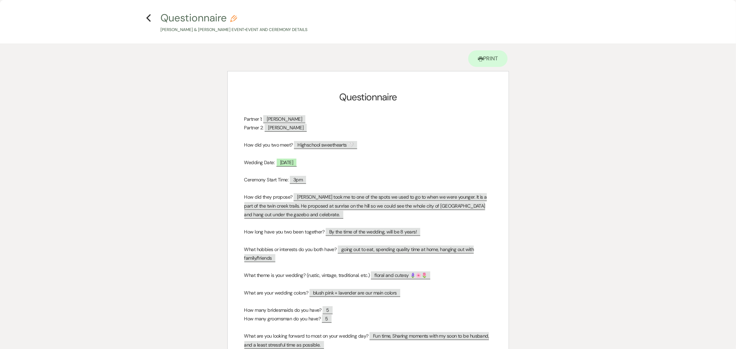
scroll to position [0, 0]
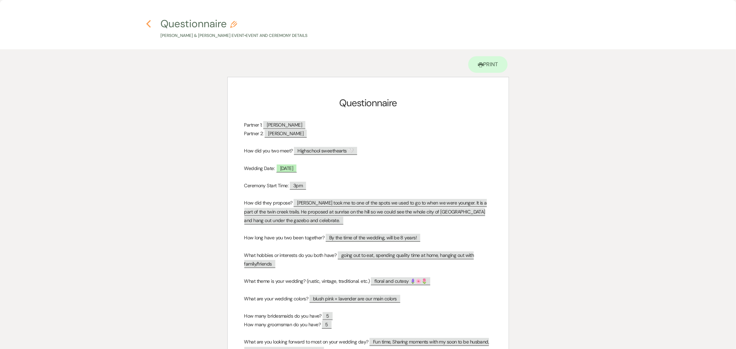
click at [147, 25] on icon "Previous" at bounding box center [148, 24] width 5 height 8
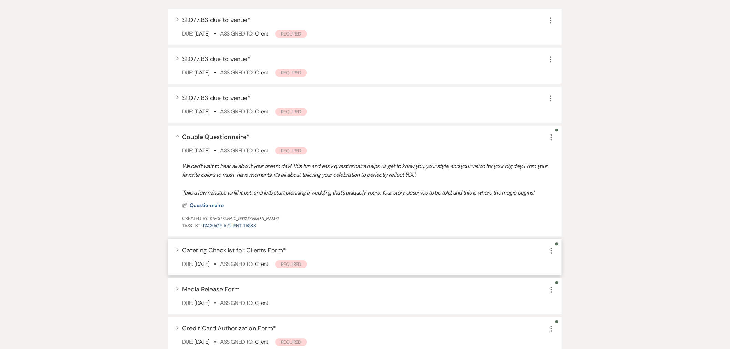
click at [318, 255] on div "Expand Catering Checklist for Clients Form * More Due: [DATE] • Assigned To: Cl…" at bounding box center [364, 257] width 393 height 36
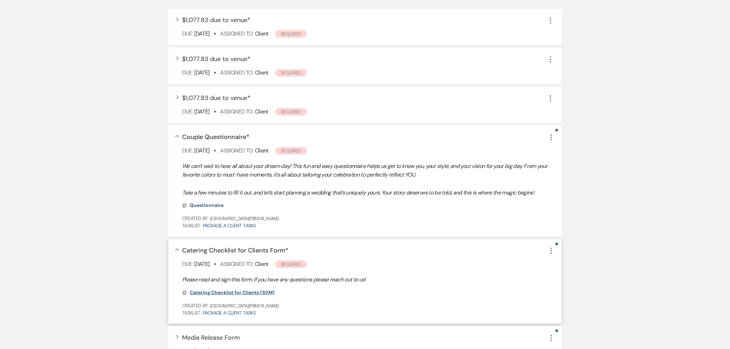
click at [261, 290] on span "Catering Checklist for Clients (SVM)" at bounding box center [232, 293] width 85 height 6
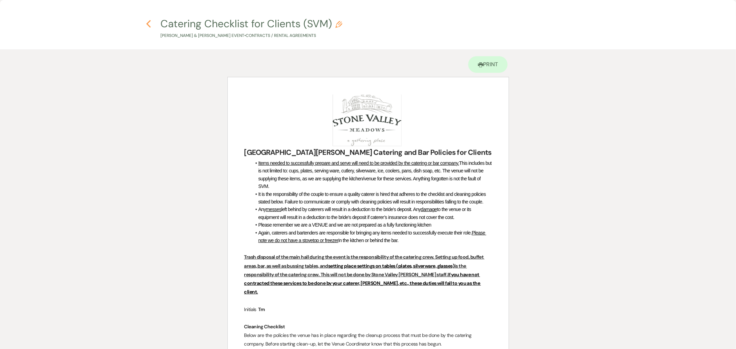
click at [147, 24] on icon "Previous" at bounding box center [148, 24] width 5 height 8
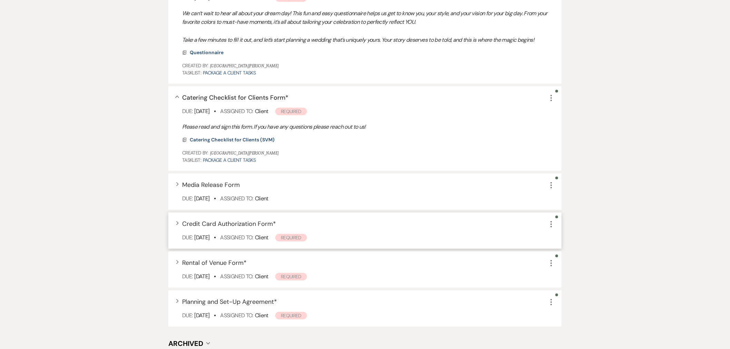
scroll to position [903, 0]
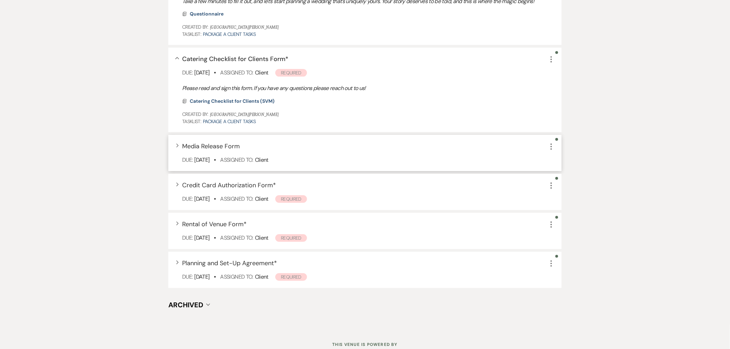
click at [284, 153] on div "Expand Media Release Form More Due: [DATE] • Assigned To: Client" at bounding box center [364, 153] width 393 height 36
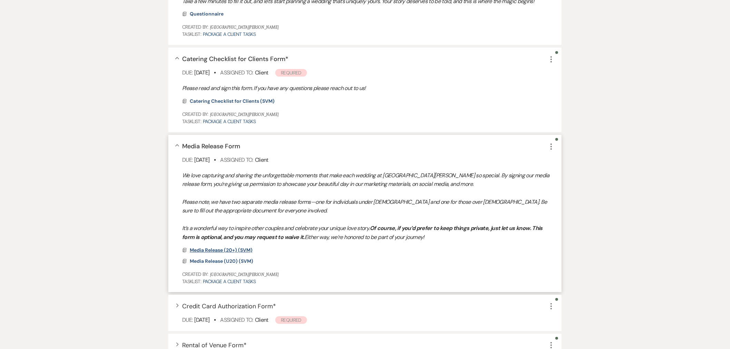
click at [227, 247] on span "Media Release (20+) (SVM)" at bounding box center [221, 250] width 63 height 6
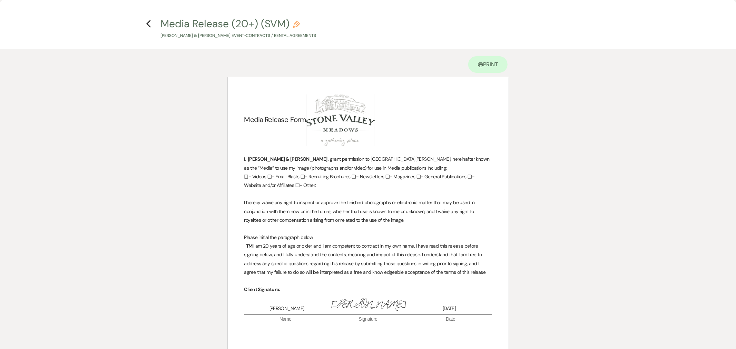
click at [148, 18] on div "Previous" at bounding box center [148, 22] width 5 height 11
click at [149, 21] on use "button" at bounding box center [148, 24] width 4 height 8
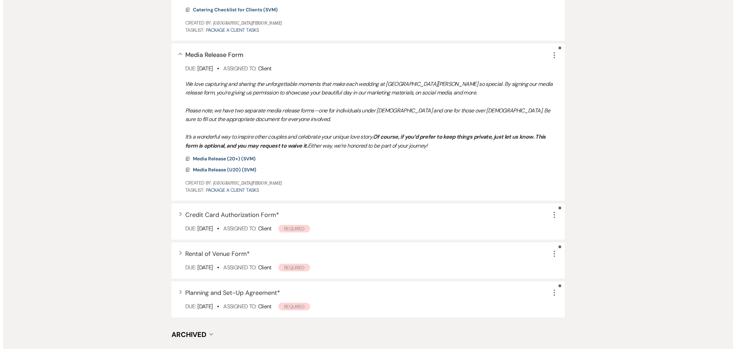
scroll to position [1018, 0]
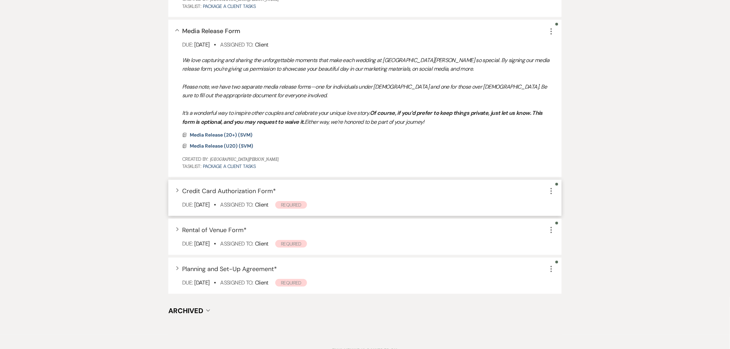
click at [279, 191] on div "Expand Credit Card Authorization Form * More" at bounding box center [368, 191] width 373 height 9
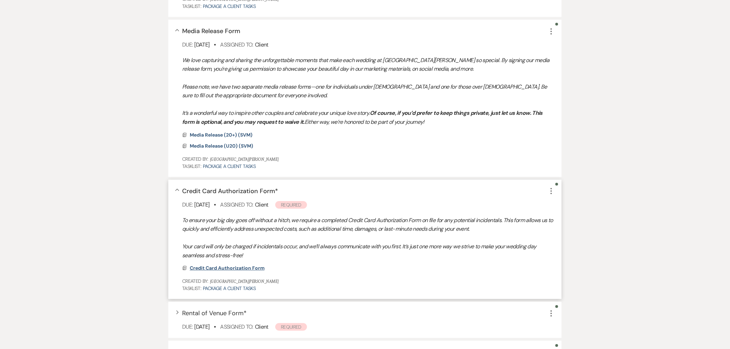
click at [231, 265] on span "Credit Card Authorization Form" at bounding box center [227, 268] width 75 height 6
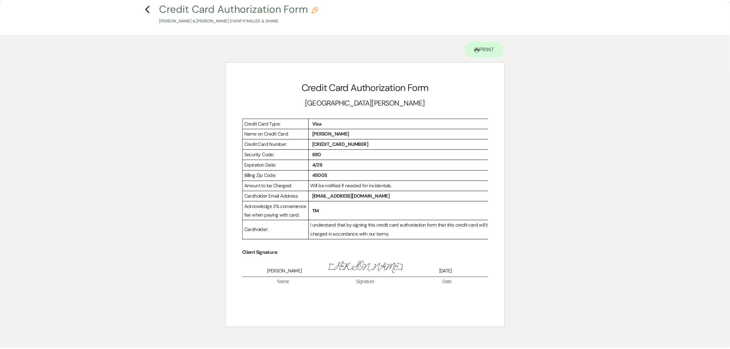
scroll to position [0, 0]
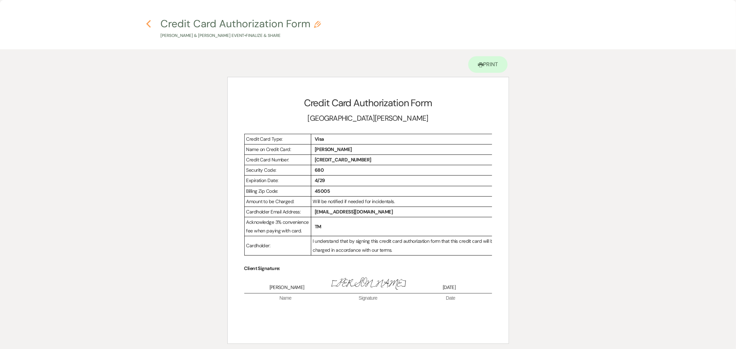
click at [149, 22] on use "button" at bounding box center [148, 24] width 4 height 8
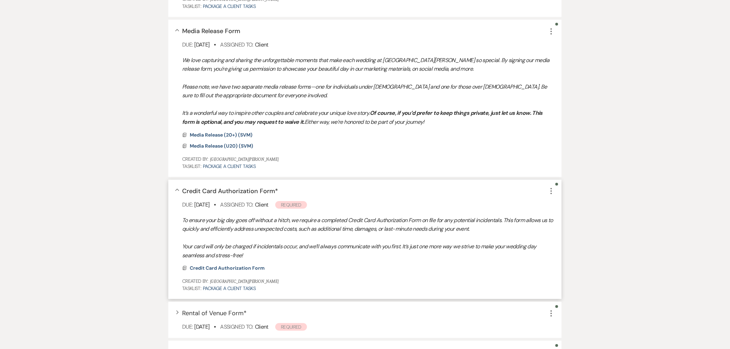
scroll to position [1095, 0]
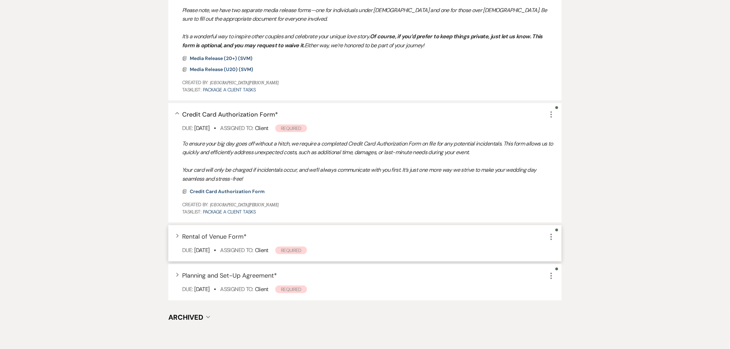
click at [246, 237] on div "Expand Rental of Venue Form * More" at bounding box center [368, 236] width 373 height 9
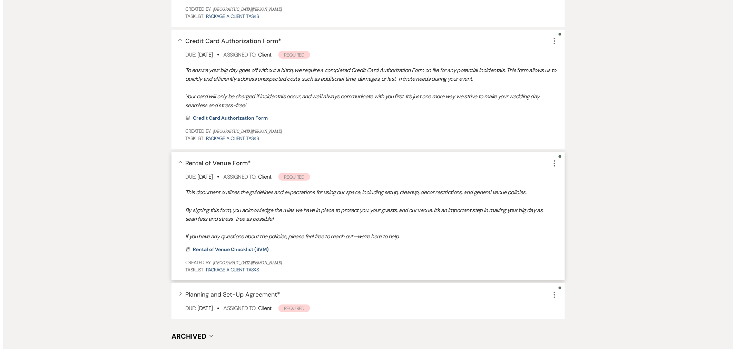
scroll to position [1172, 0]
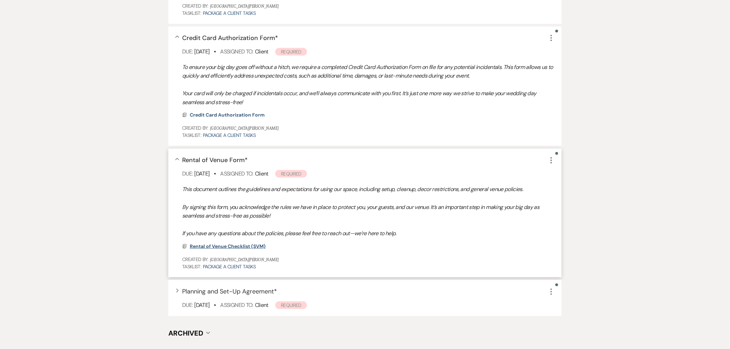
click at [253, 244] on span "Rental of Venue Checklist (SVM)" at bounding box center [228, 246] width 76 height 6
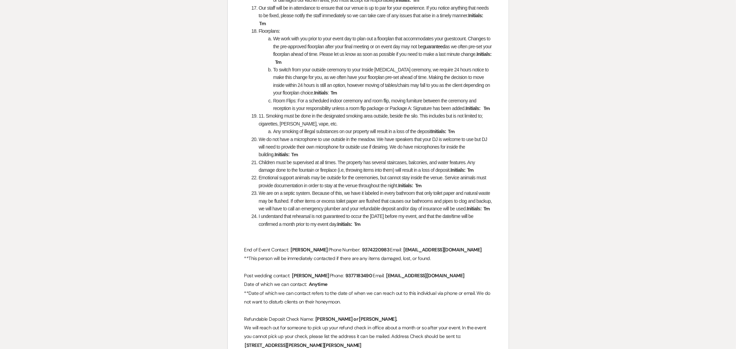
scroll to position [739, 0]
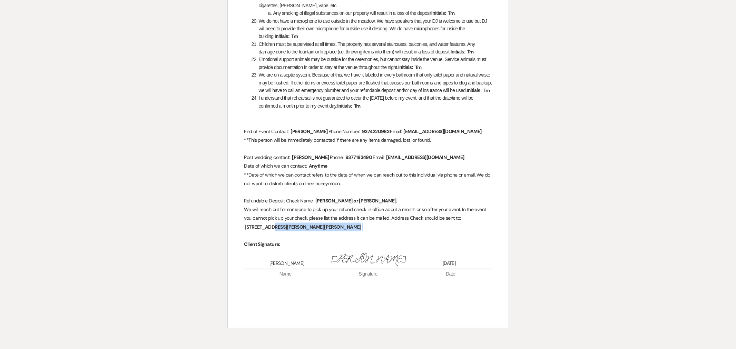
drag, startPoint x: 471, startPoint y: 226, endPoint x: 462, endPoint y: 218, distance: 11.8
click at [462, 218] on p "We will reach out for someone to pick up your refund check in office about a mo…" at bounding box center [368, 218] width 248 height 26
drag, startPoint x: 468, startPoint y: 221, endPoint x: 473, endPoint y: 226, distance: 7.3
click at [473, 226] on p "We will reach out for someone to pick up your refund check in office about a mo…" at bounding box center [368, 218] width 248 height 26
copy p "﻿ [STREET_ADDRESS][PERSON_NAME][PERSON_NAME] ﻿"
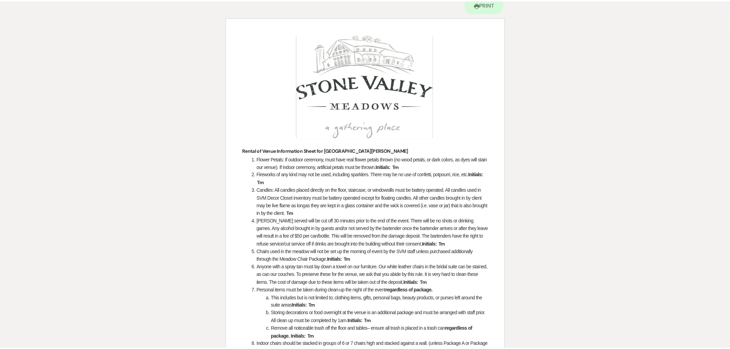
scroll to position [0, 0]
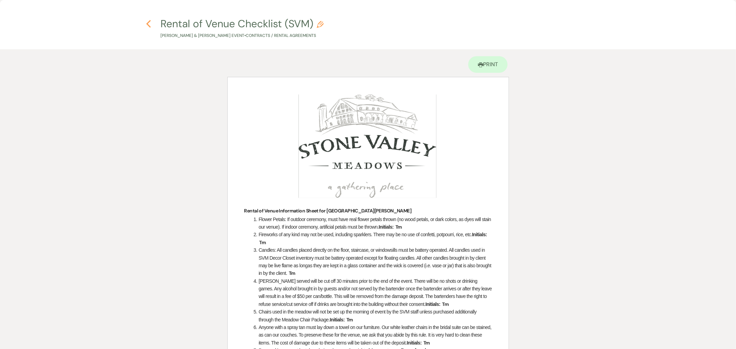
click at [146, 23] on icon "Previous" at bounding box center [148, 24] width 5 height 8
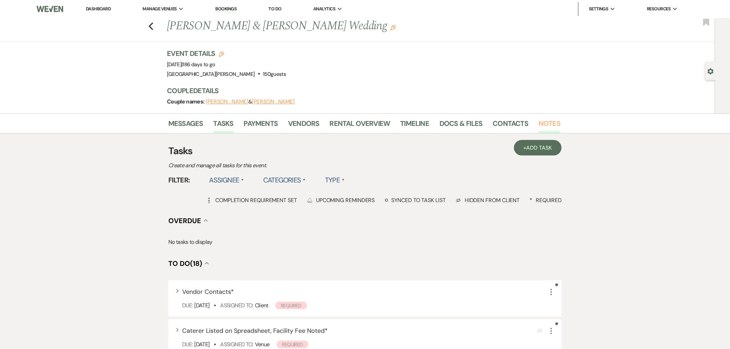
click at [550, 122] on link "Notes" at bounding box center [550, 125] width 22 height 15
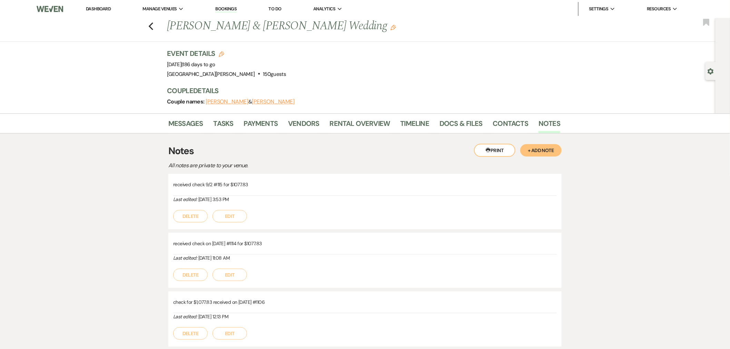
click at [546, 151] on button "+ Add Note" at bounding box center [540, 150] width 41 height 12
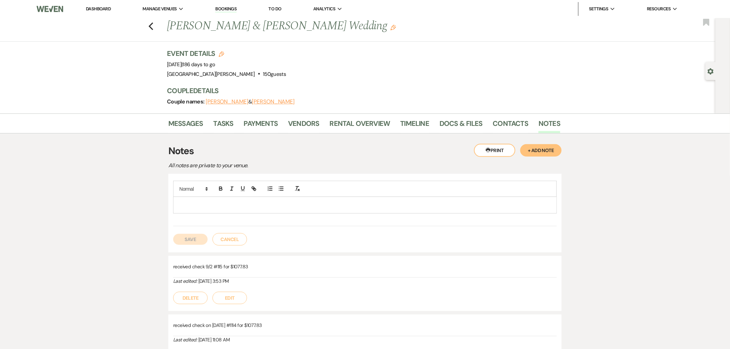
click at [398, 206] on p at bounding box center [365, 205] width 373 height 8
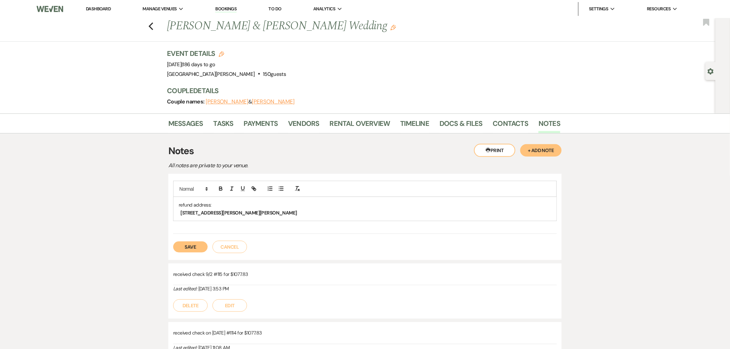
click at [194, 248] on button "Save" at bounding box center [190, 247] width 35 height 11
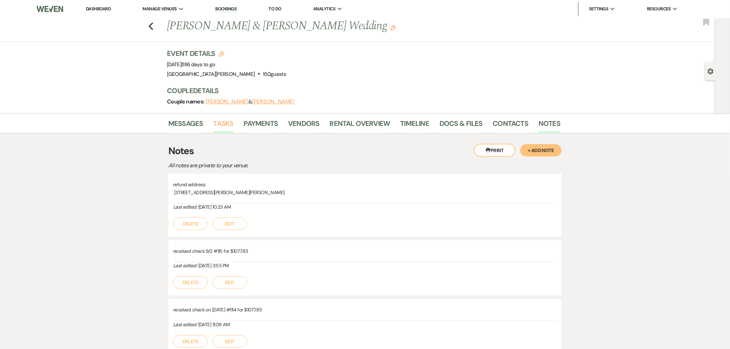
drag, startPoint x: 215, startPoint y: 123, endPoint x: 218, endPoint y: 126, distance: 4.9
click at [215, 123] on link "Tasks" at bounding box center [224, 125] width 20 height 15
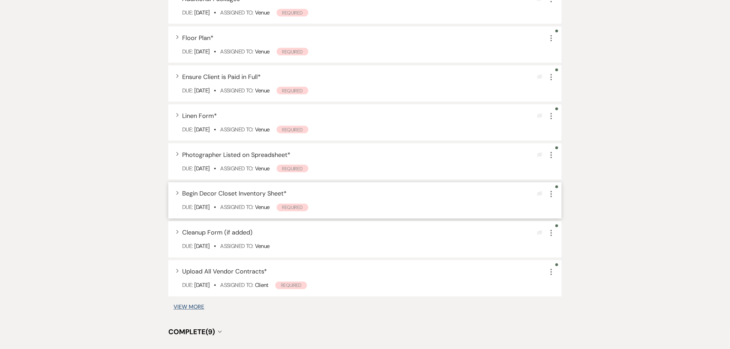
scroll to position [443, 0]
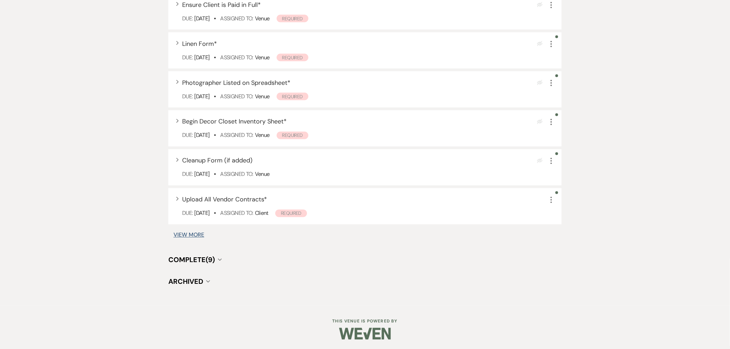
click at [203, 257] on span "Complete (9)" at bounding box center [191, 260] width 47 height 9
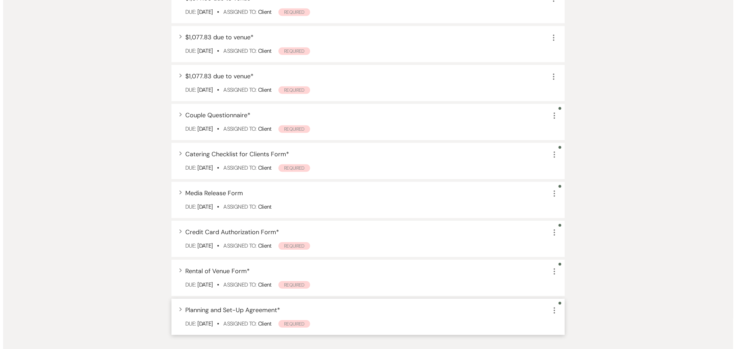
scroll to position [801, 0]
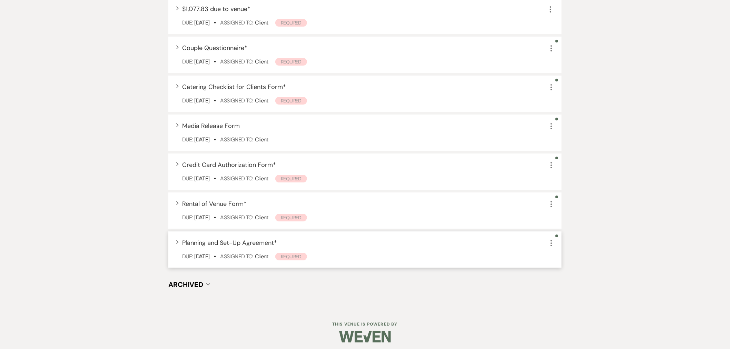
click at [234, 247] on div "Expand Planning and Set-Up Agreement * More Due: [DATE] • Assigned To: Client R…" at bounding box center [364, 250] width 393 height 36
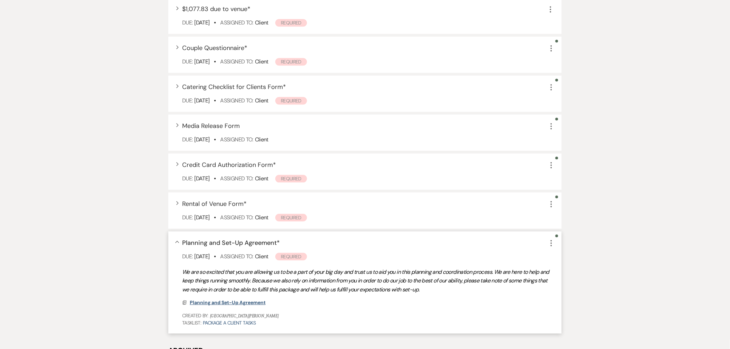
click at [249, 302] on span "Planning and Set-Up Agreement" at bounding box center [228, 303] width 76 height 6
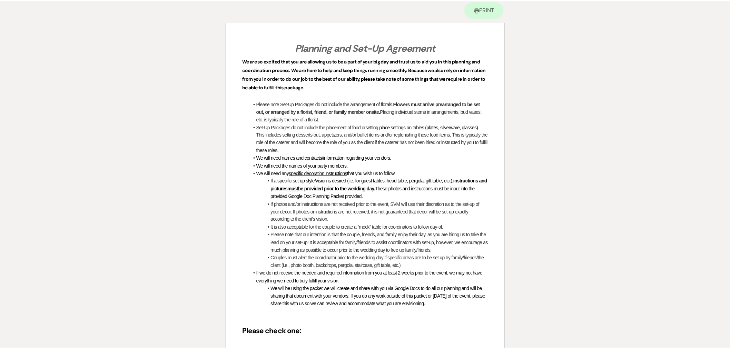
scroll to position [0, 0]
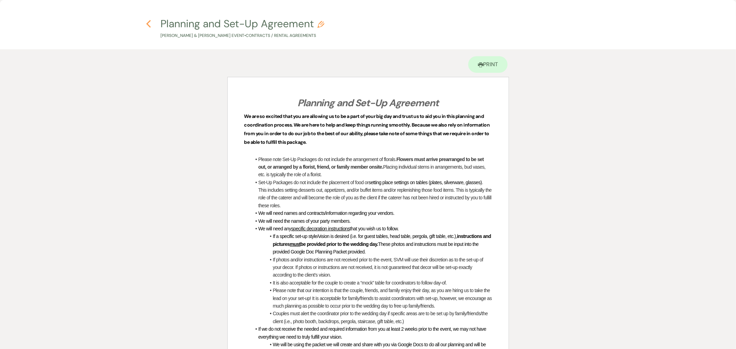
click at [150, 21] on use "button" at bounding box center [148, 24] width 4 height 8
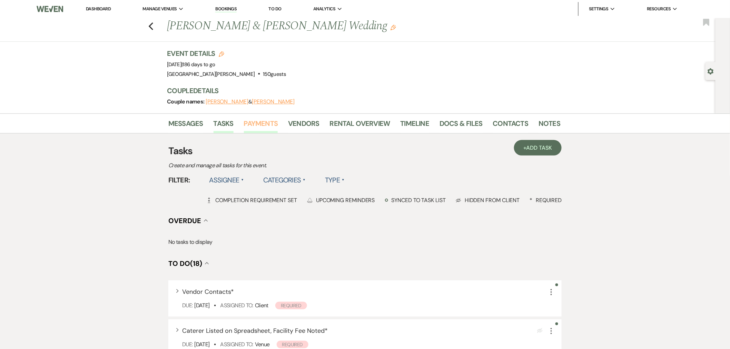
click at [267, 127] on link "Payments" at bounding box center [261, 125] width 34 height 15
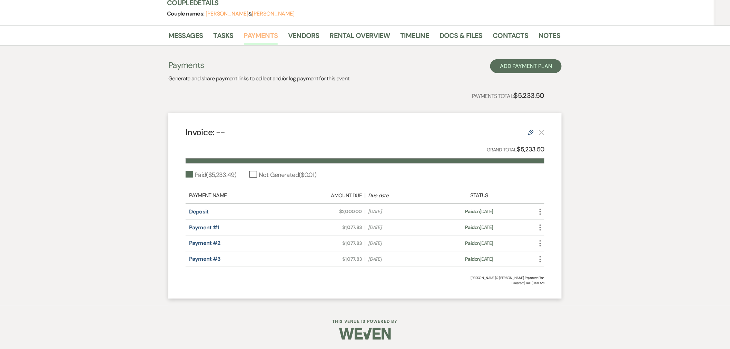
scroll to position [89, 0]
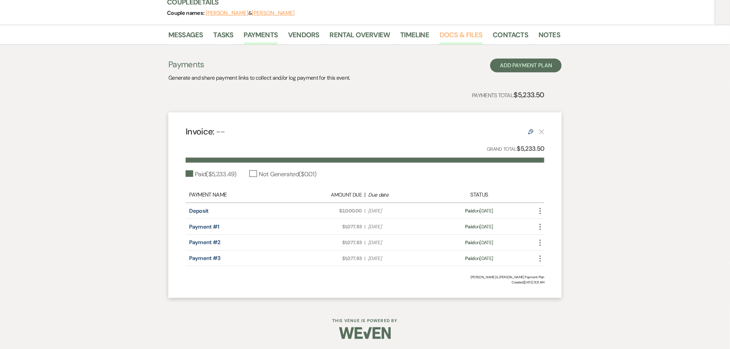
click at [465, 39] on link "Docs & Files" at bounding box center [461, 36] width 43 height 15
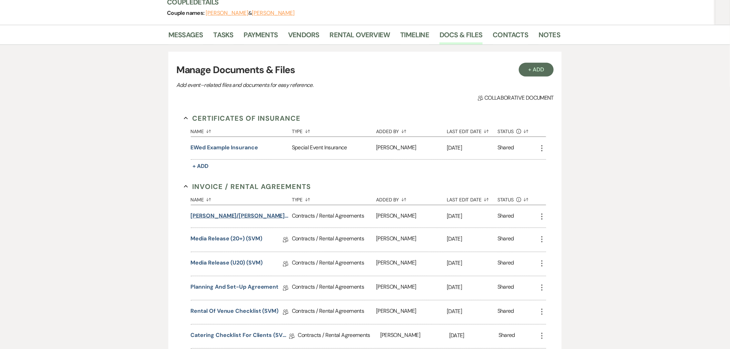
click at [225, 218] on button "[PERSON_NAME]/[PERSON_NAME] Wedding (1am end)" at bounding box center [240, 216] width 98 height 8
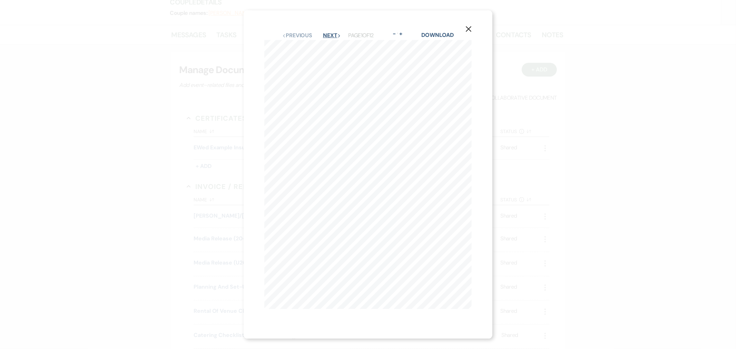
click at [329, 33] on button "Next Next" at bounding box center [332, 36] width 18 height 6
click at [303, 38] on button "Previous Previous" at bounding box center [297, 40] width 30 height 6
click at [471, 26] on use "button" at bounding box center [469, 29] width 6 height 6
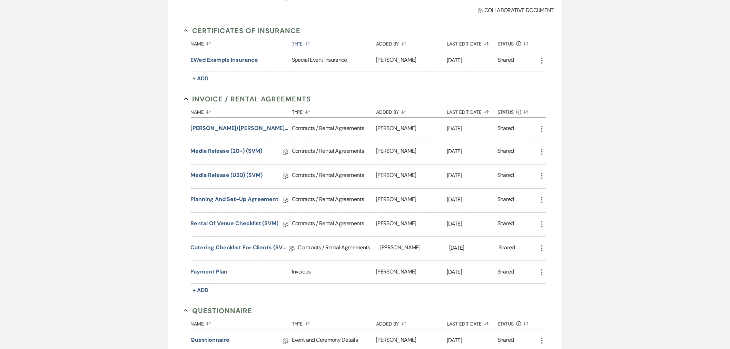
scroll to position [50, 0]
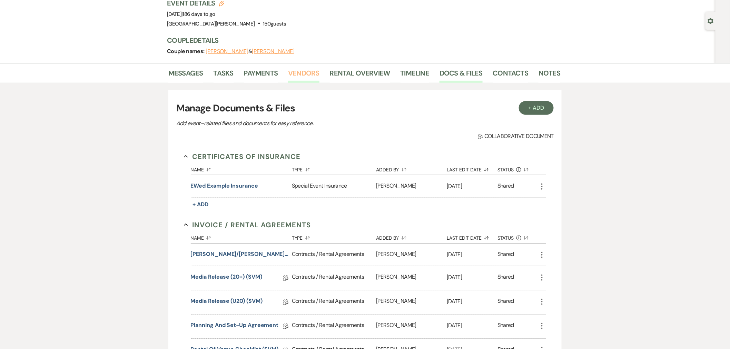
click at [311, 78] on link "Vendors" at bounding box center [303, 75] width 31 height 15
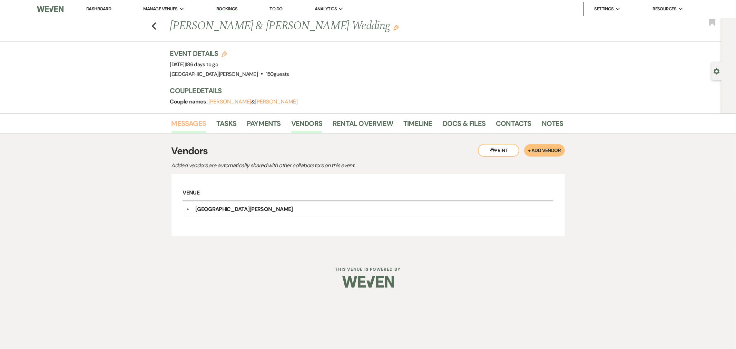
click at [188, 125] on link "Messages" at bounding box center [189, 125] width 35 height 15
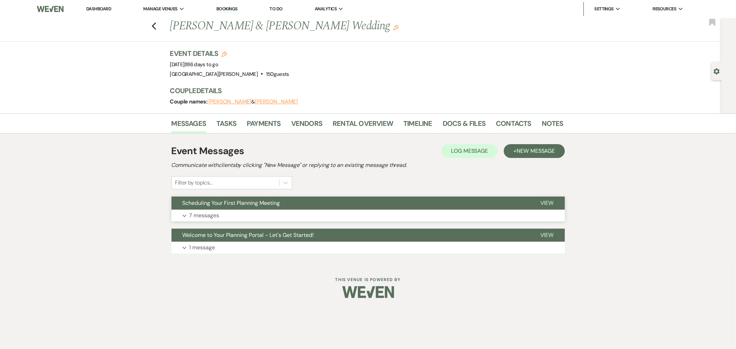
click at [329, 208] on button "Scheduling Your First Planning Meeting" at bounding box center [351, 203] width 358 height 13
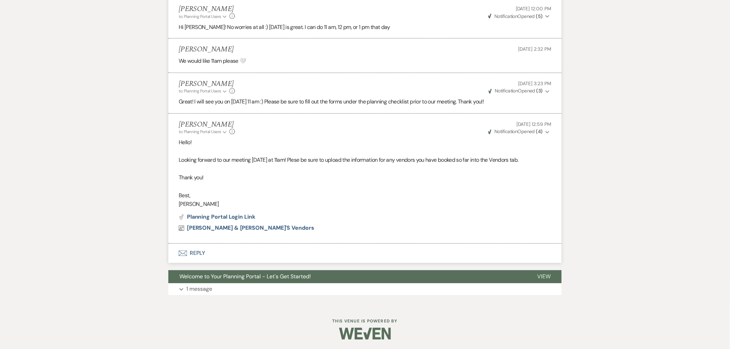
scroll to position [507, 0]
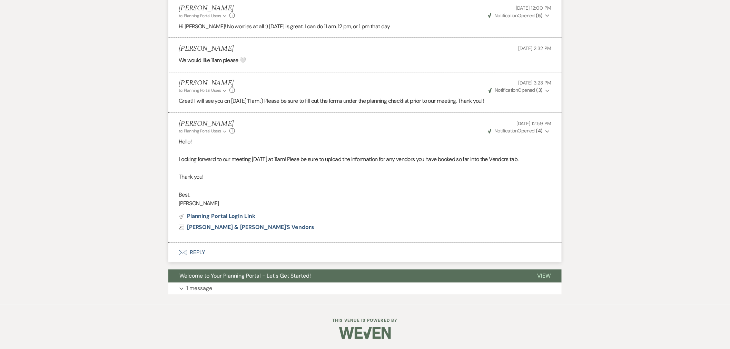
click at [538, 133] on strong "( 4 )" at bounding box center [539, 131] width 7 height 6
click at [538, 132] on strong "( 4 )" at bounding box center [539, 131] width 7 height 6
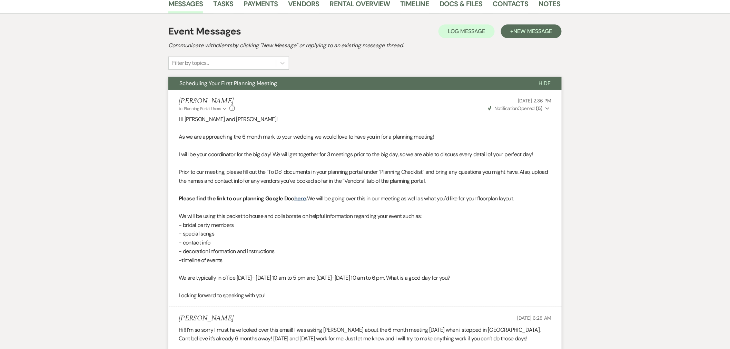
scroll to position [0, 0]
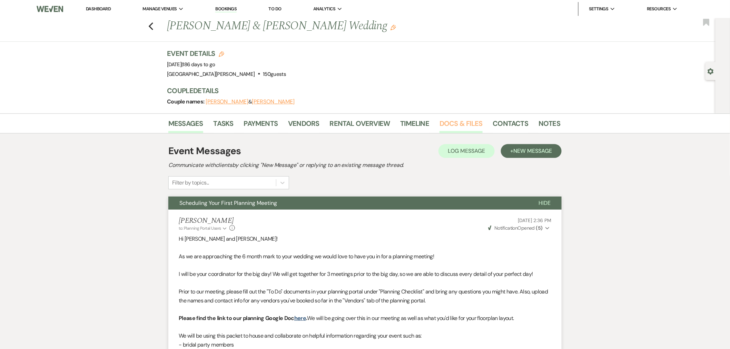
click at [467, 125] on link "Docs & Files" at bounding box center [461, 125] width 43 height 15
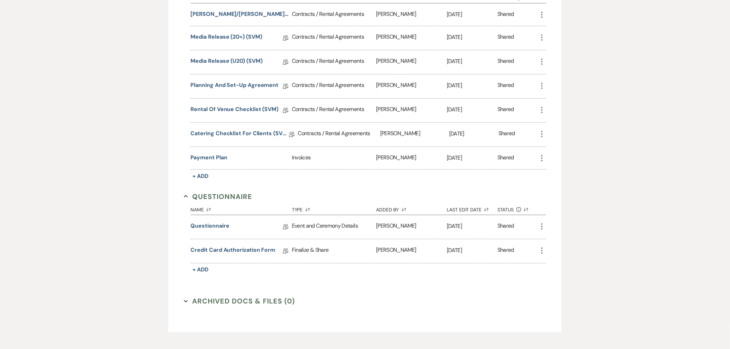
scroll to position [325, 0]
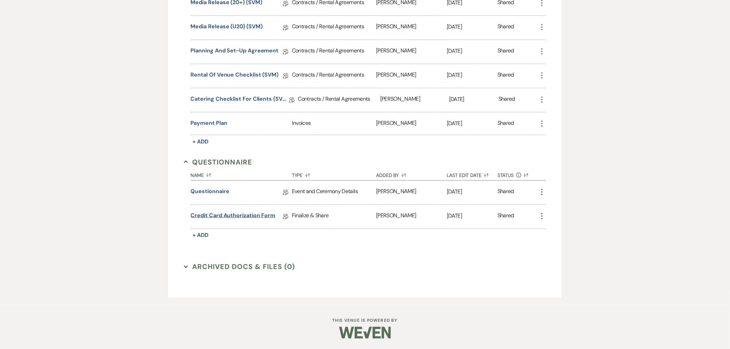
click at [235, 215] on link "Credit Card Authorization Form" at bounding box center [233, 217] width 85 height 11
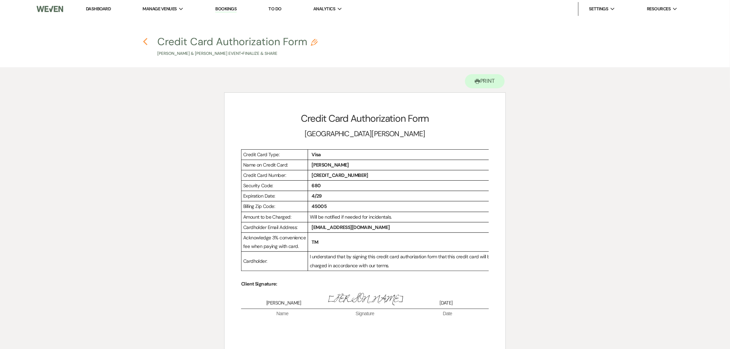
click at [146, 40] on icon "Previous" at bounding box center [145, 42] width 5 height 8
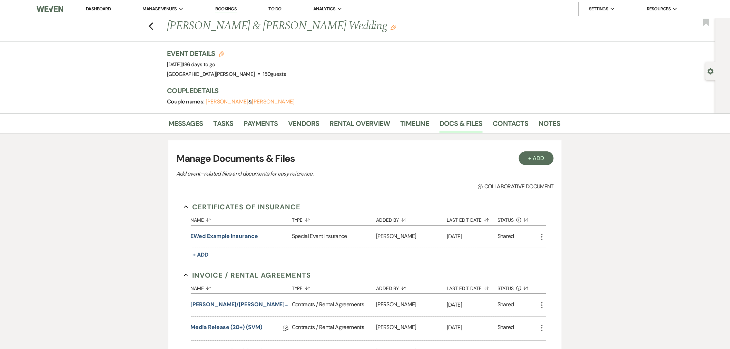
scroll to position [325, 0]
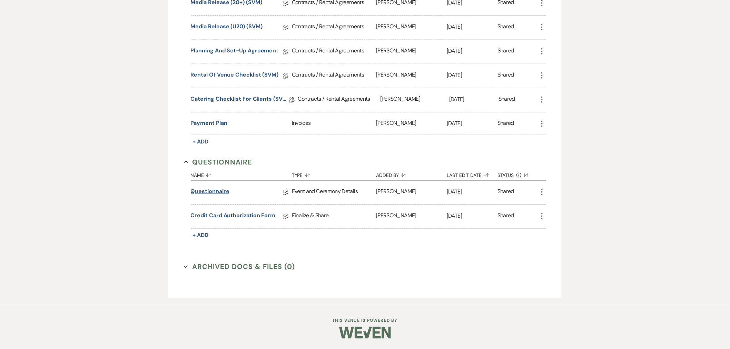
click at [227, 193] on link "Questionnaire" at bounding box center [210, 192] width 39 height 11
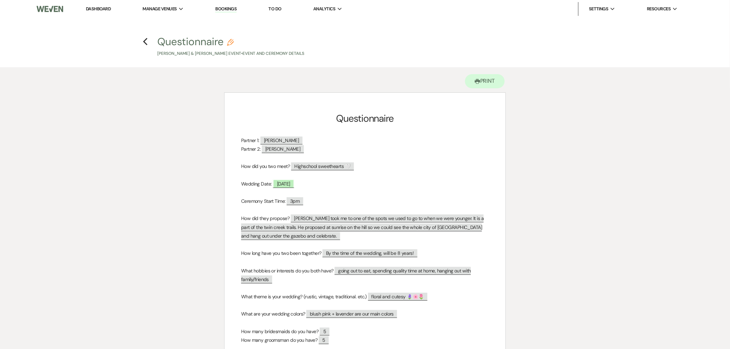
click at [99, 9] on link "Dashboard" at bounding box center [98, 9] width 25 height 6
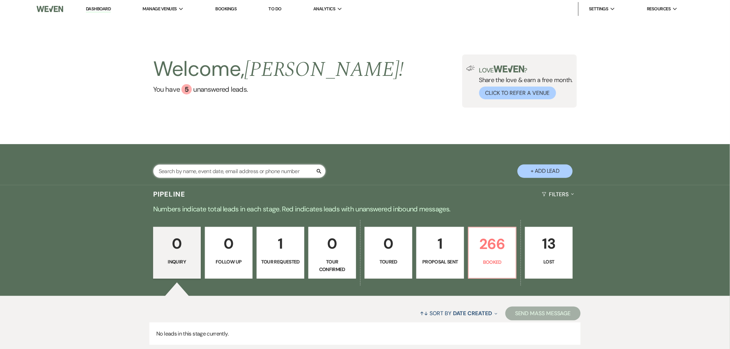
click at [242, 170] on input "text" at bounding box center [239, 171] width 173 height 13
type input "[PERSON_NAME]"
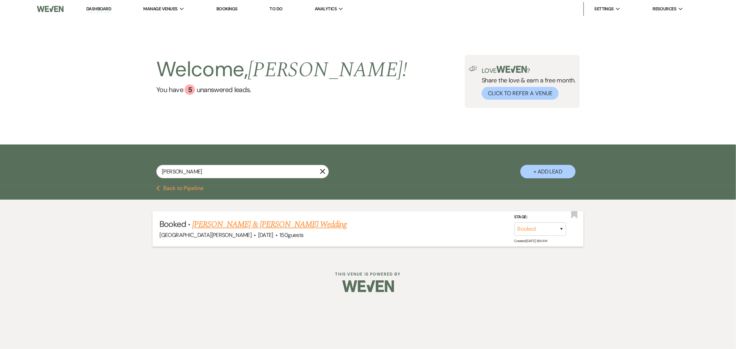
click at [293, 221] on link "[PERSON_NAME] & [PERSON_NAME] Wedding" at bounding box center [269, 224] width 155 height 12
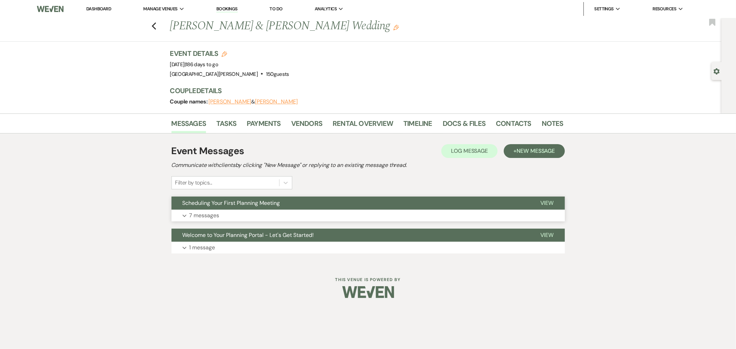
click at [265, 212] on div "Scheduling Your First Planning Meeting View Expand 7 messages" at bounding box center [368, 209] width 393 height 25
click at [282, 208] on button "Scheduling Your First Planning Meeting" at bounding box center [351, 203] width 358 height 13
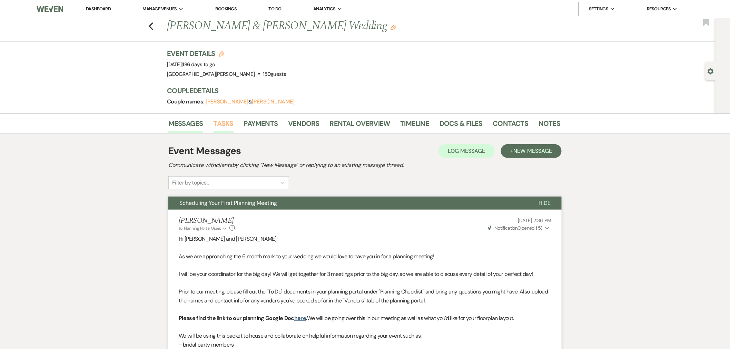
click at [225, 121] on link "Tasks" at bounding box center [224, 125] width 20 height 15
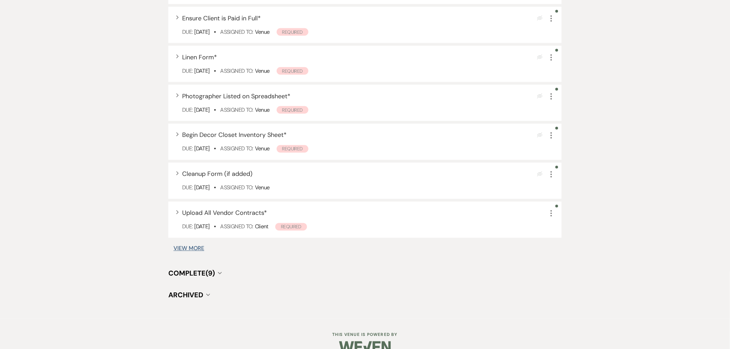
scroll to position [443, 0]
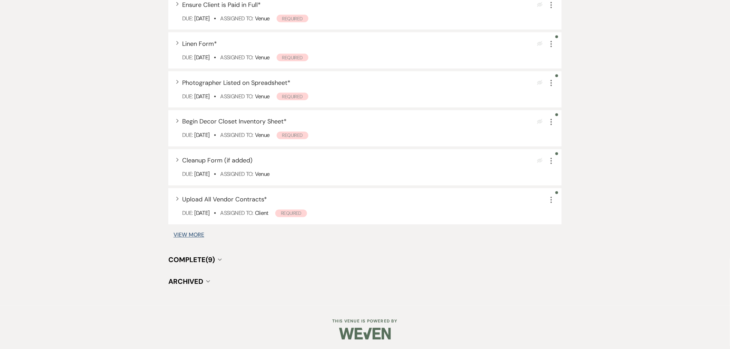
click at [204, 257] on span "Complete (9)" at bounding box center [191, 260] width 47 height 9
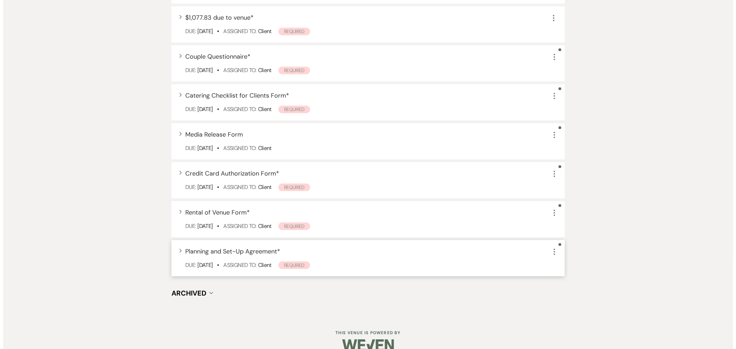
scroll to position [803, 0]
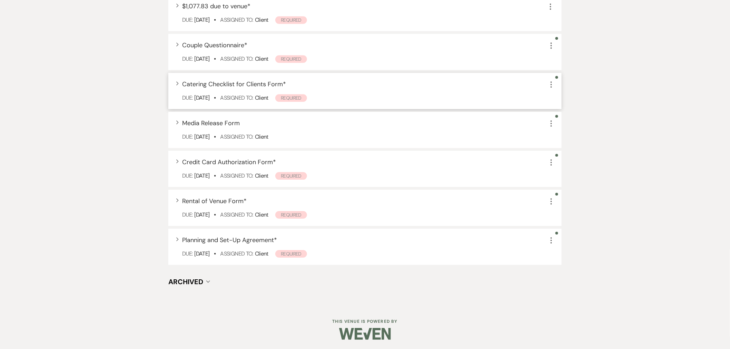
click at [234, 86] on span "Catering Checklist for Clients Form *" at bounding box center [234, 84] width 104 height 8
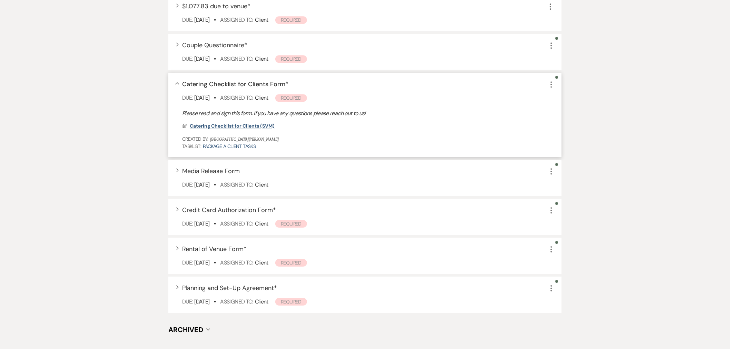
click at [232, 126] on span "Catering Checklist for Clients (SVM)" at bounding box center [232, 126] width 85 height 6
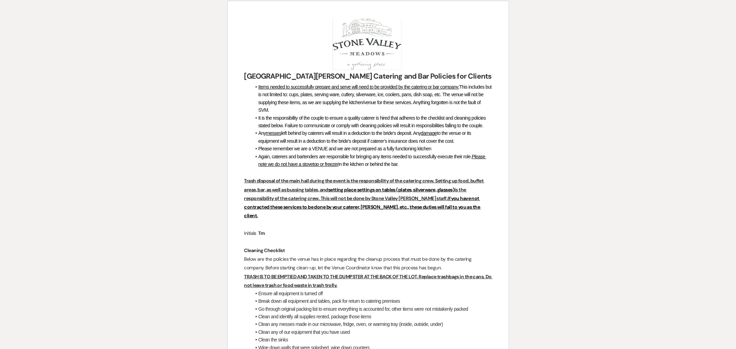
scroll to position [77, 0]
drag, startPoint x: 461, startPoint y: 86, endPoint x: 296, endPoint y: 91, distance: 165.0
click at [263, 83] on li "Items needed to successfully prepare and serve will need to be provided by the …" at bounding box center [371, 98] width 241 height 31
click at [312, 95] on span "This includes but is not limited to: cups, plates, serving ware, cutlery, silve…" at bounding box center [375, 98] width 235 height 29
drag, startPoint x: 319, startPoint y: 95, endPoint x: 347, endPoint y: 95, distance: 28.0
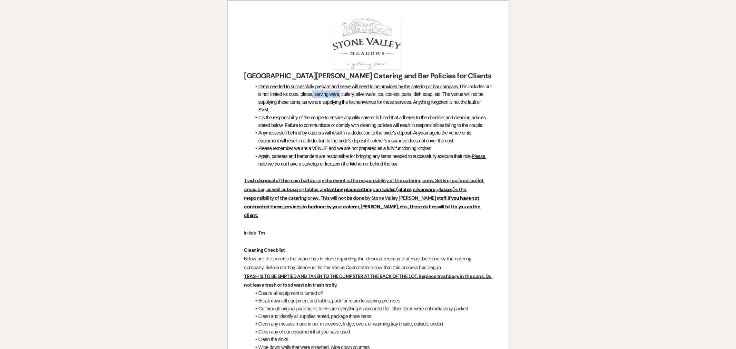
click at [347, 95] on span "This includes but is not limited to: cups, plates, serving ware, cutlery, silve…" at bounding box center [375, 98] width 235 height 29
click at [346, 95] on span "This includes but is not limited to: cups, plates, serving ware, cutlery, silve…" at bounding box center [375, 98] width 235 height 29
click at [310, 106] on li "Items needed to successfully prepare and serve will need to be provided by the …" at bounding box center [371, 98] width 241 height 31
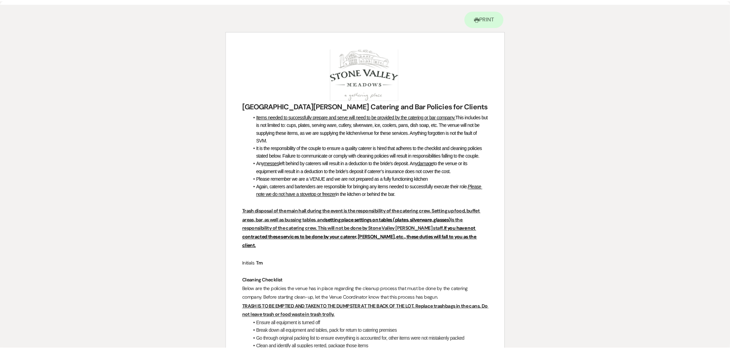
scroll to position [0, 0]
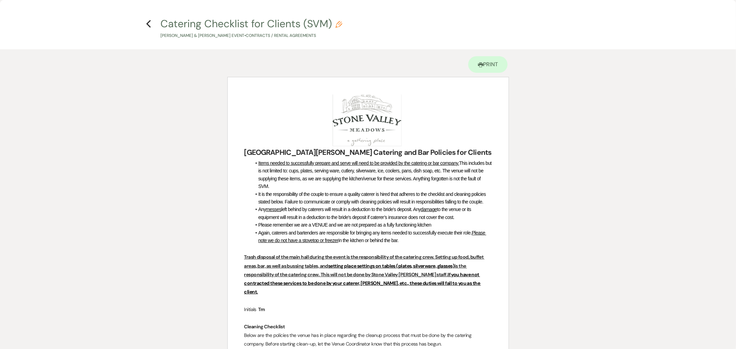
click at [154, 23] on h4 "Previous Catering Checklist for Clients (SVM) Pencil [PERSON_NAME] & [PERSON_NA…" at bounding box center [368, 28] width 497 height 22
click at [150, 24] on icon "Previous" at bounding box center [148, 24] width 5 height 8
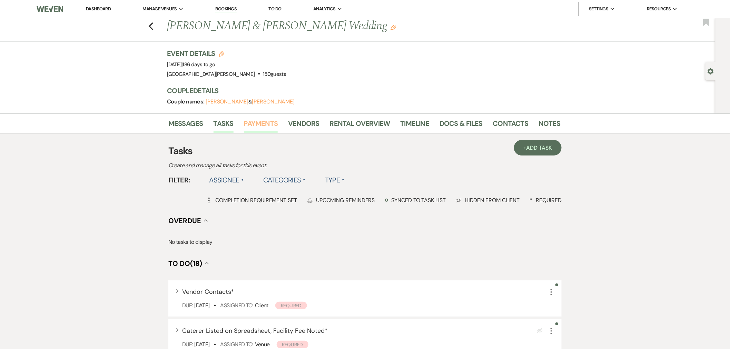
click at [273, 131] on link "Payments" at bounding box center [261, 125] width 34 height 15
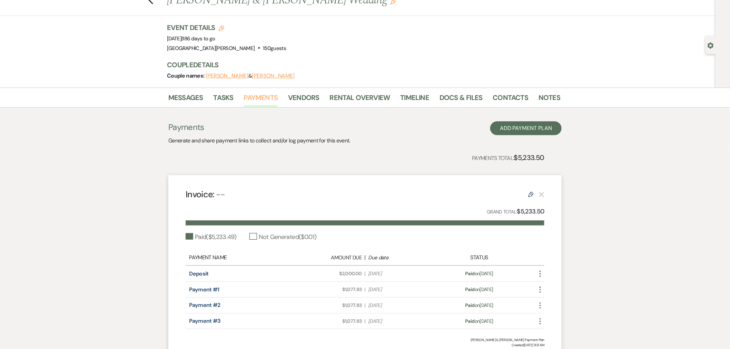
scroll to position [12, 0]
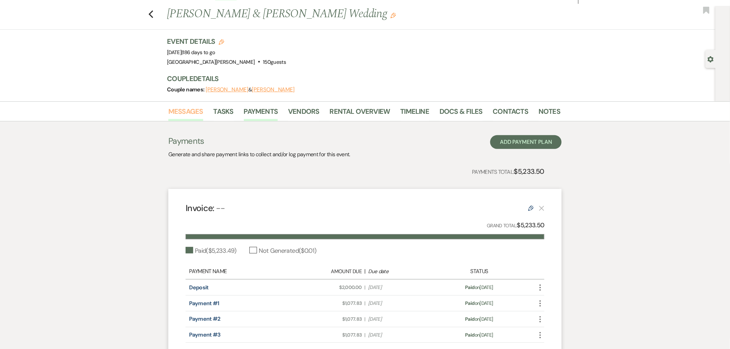
click at [197, 119] on link "Messages" at bounding box center [185, 113] width 35 height 15
